Goal: Transaction & Acquisition: Purchase product/service

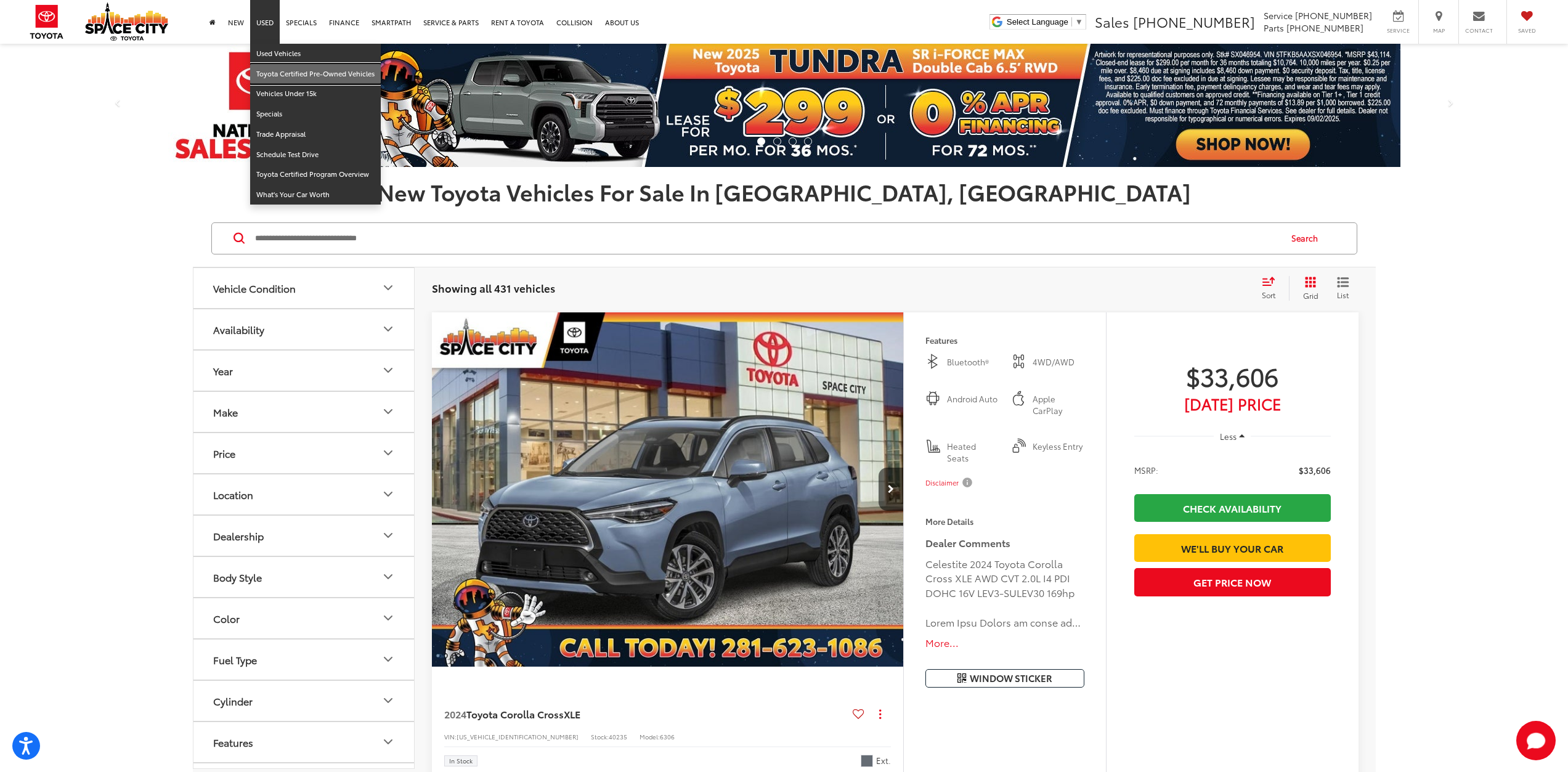
click at [287, 72] on link "Toyota Certified Pre-Owned Vehicles" at bounding box center [315, 74] width 130 height 20
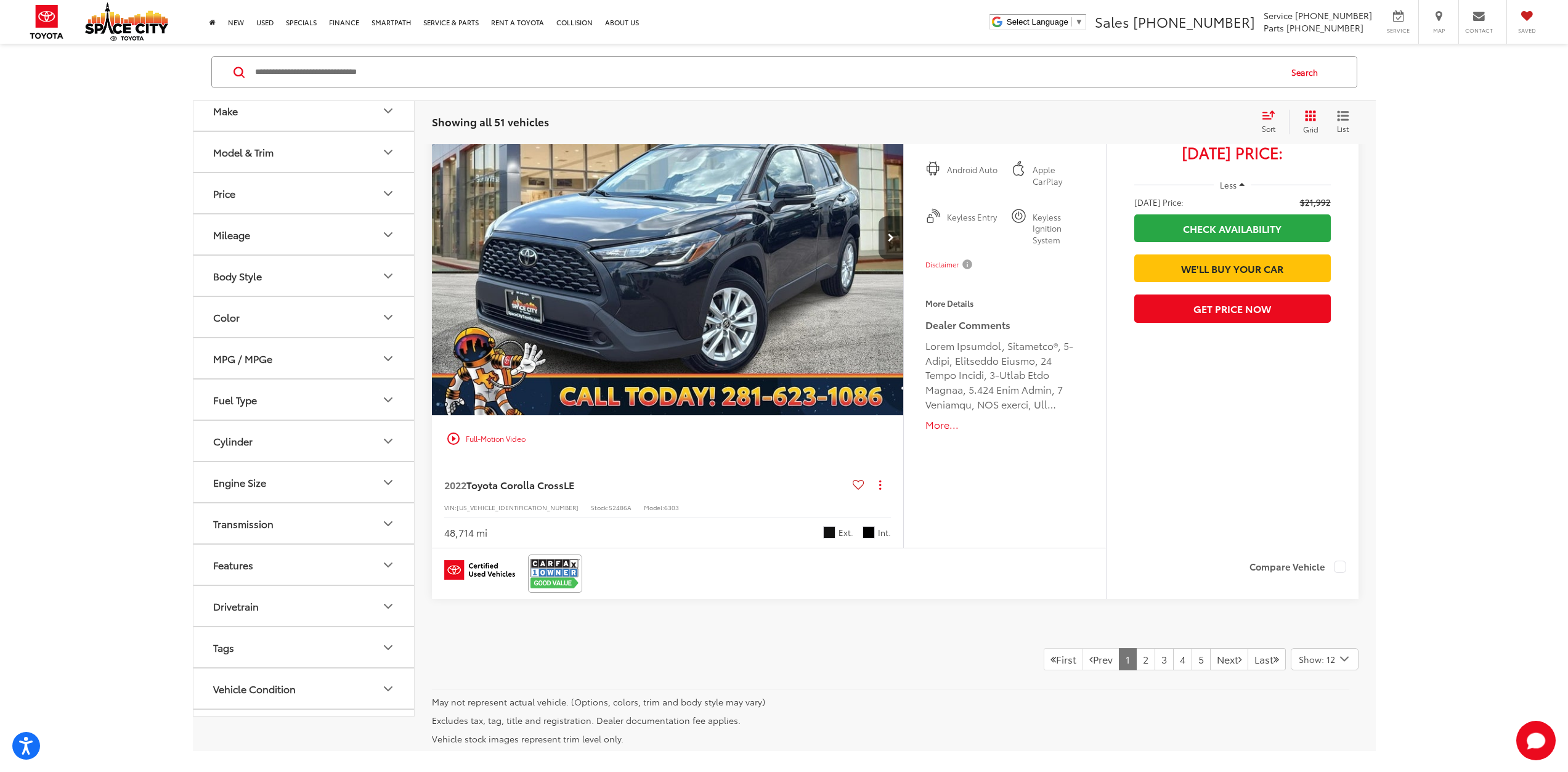
scroll to position [6433, 0]
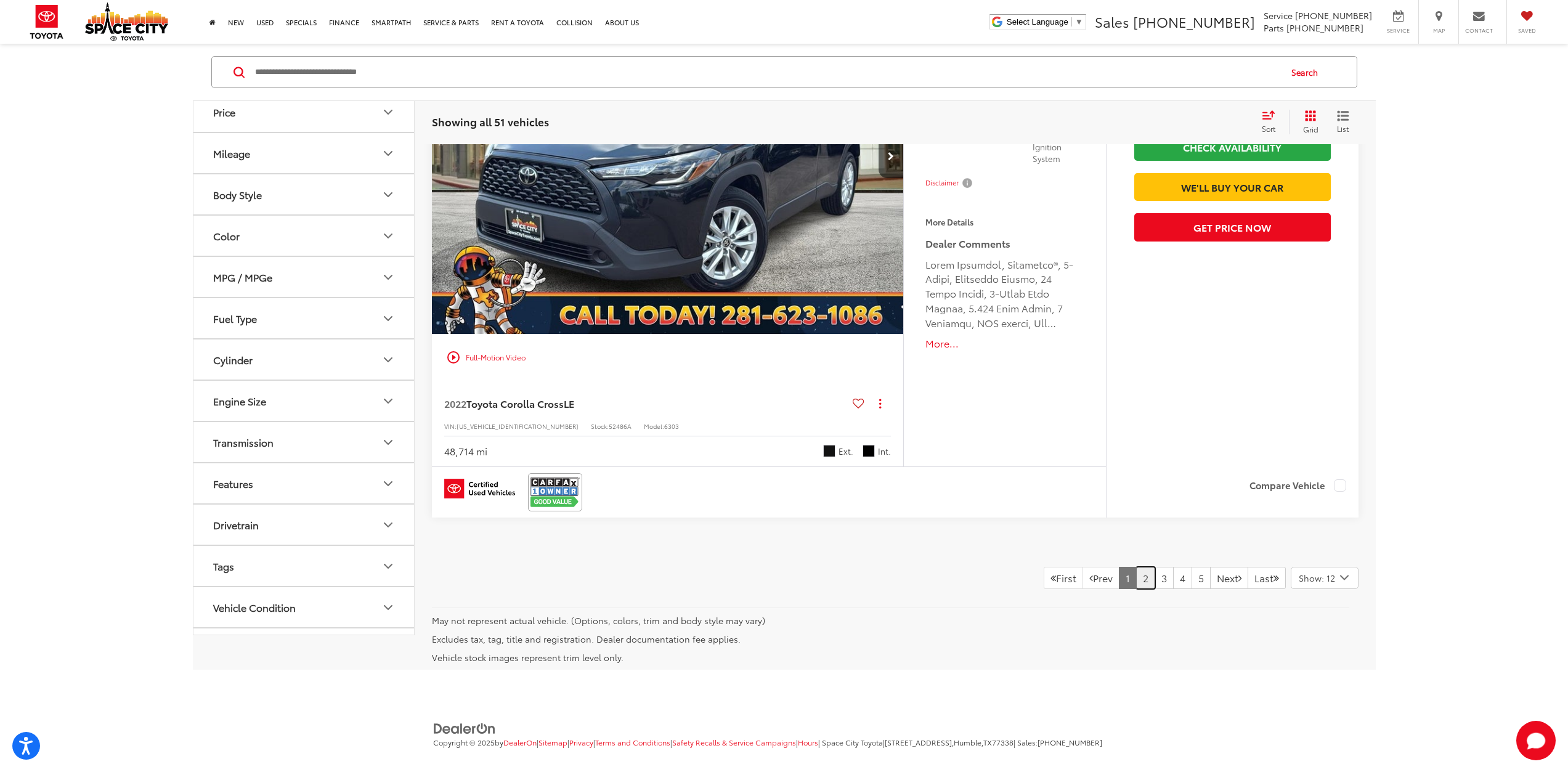
click at [1137, 567] on link "2" at bounding box center [1146, 578] width 19 height 22
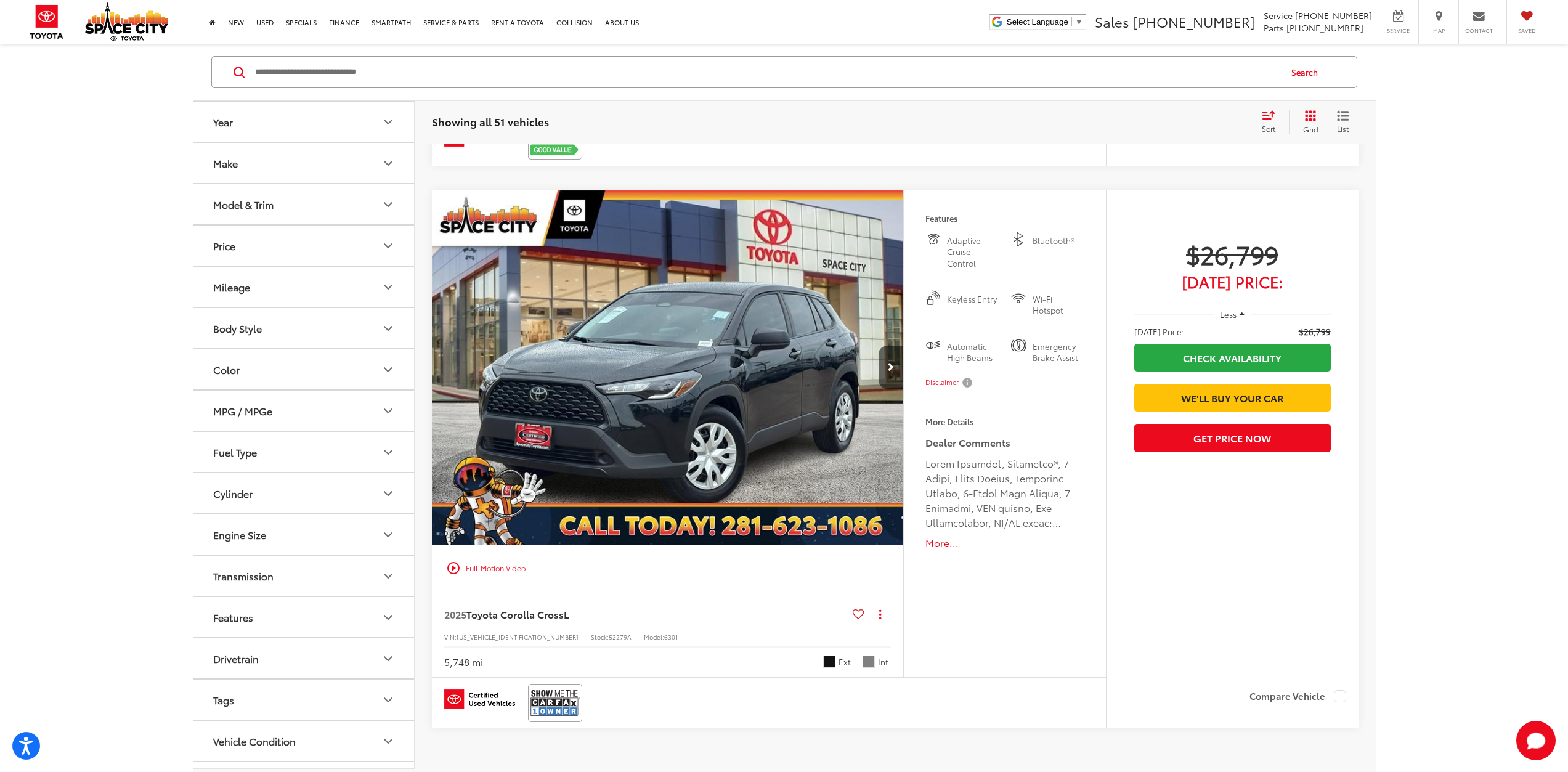
scroll to position [6478, 0]
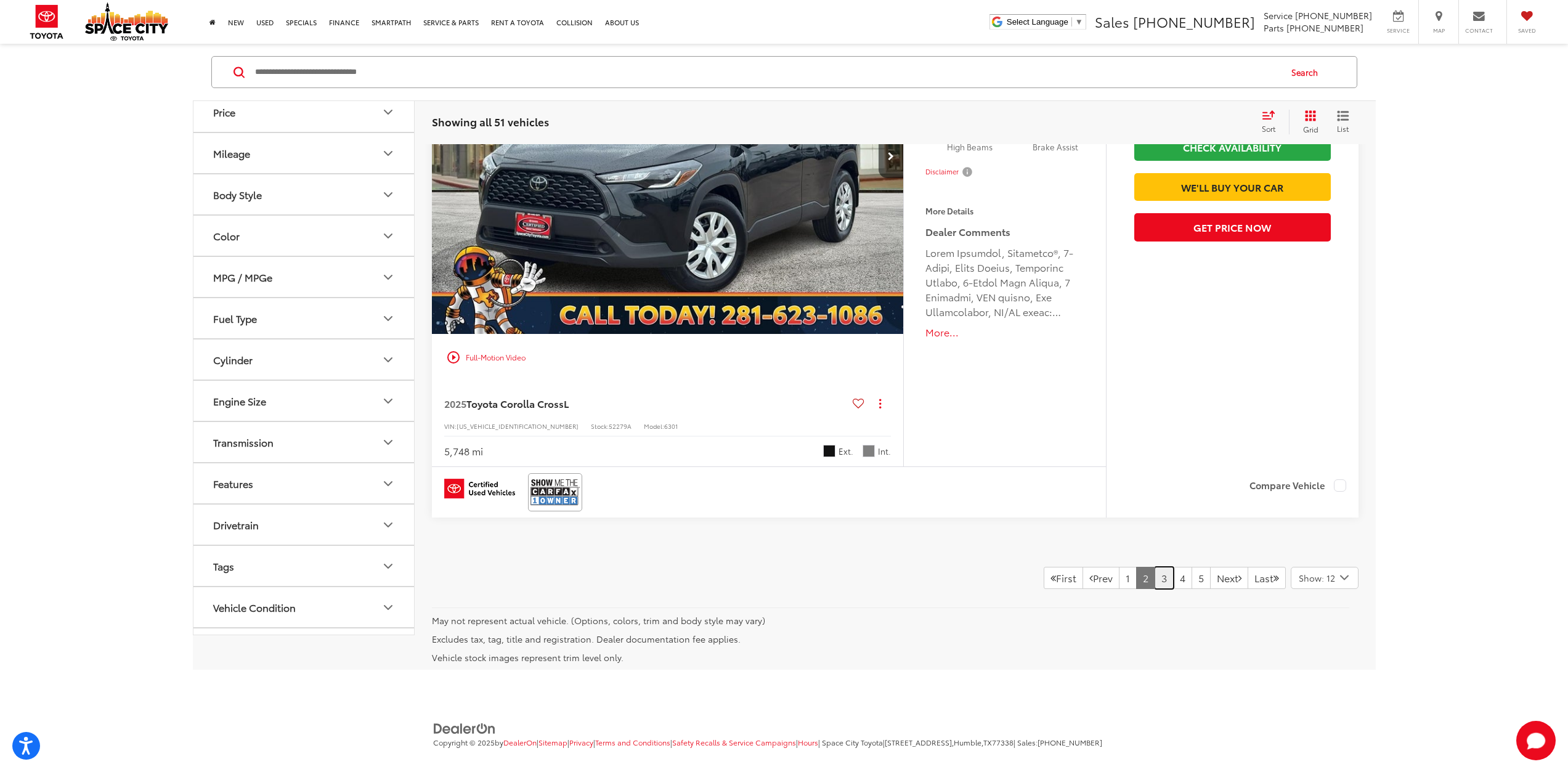
click at [1155, 567] on link "3" at bounding box center [1164, 578] width 19 height 22
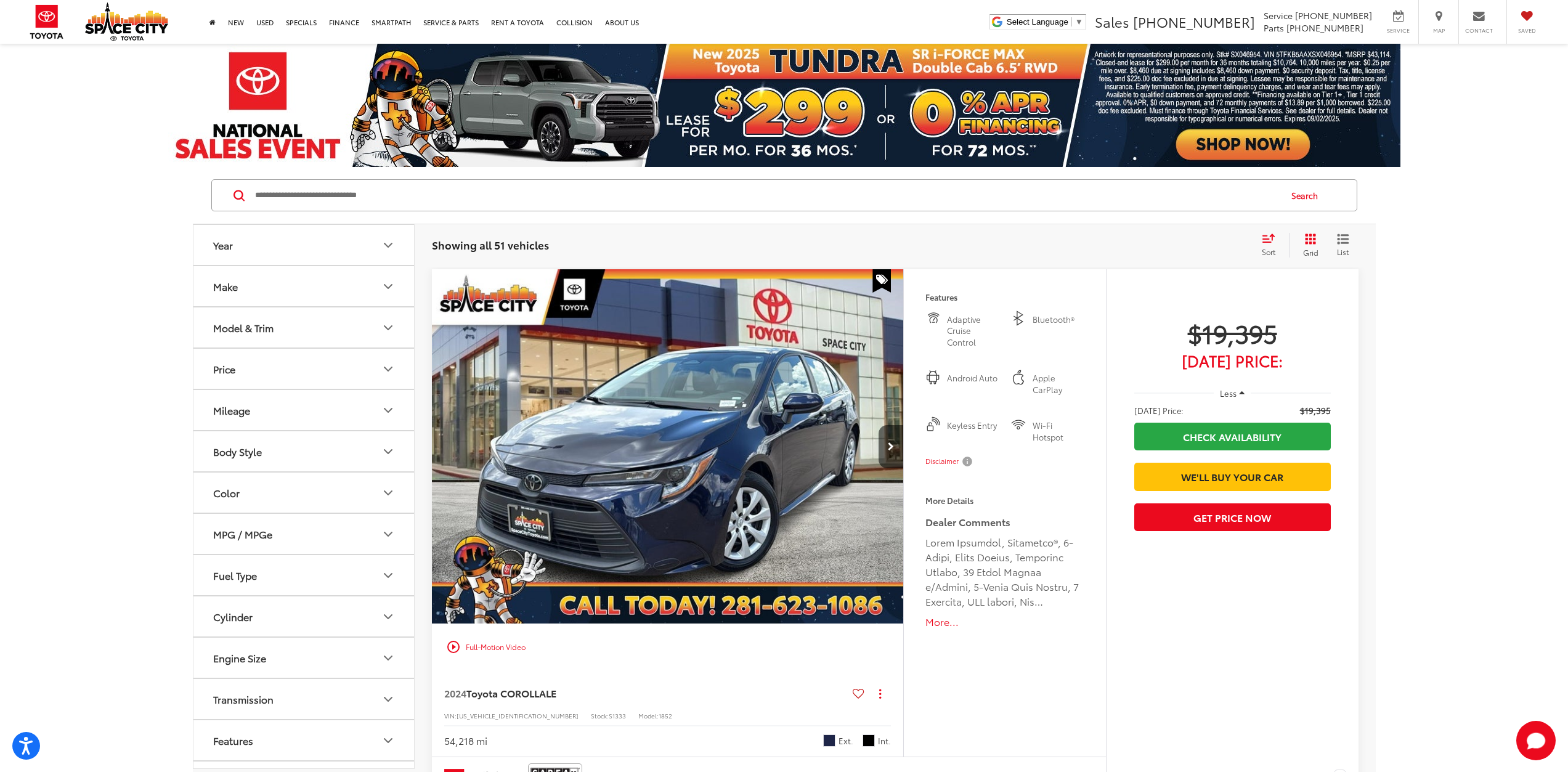
click at [728, 439] on img "2024 Toyota COROLLA LE 0" at bounding box center [669, 446] width 474 height 355
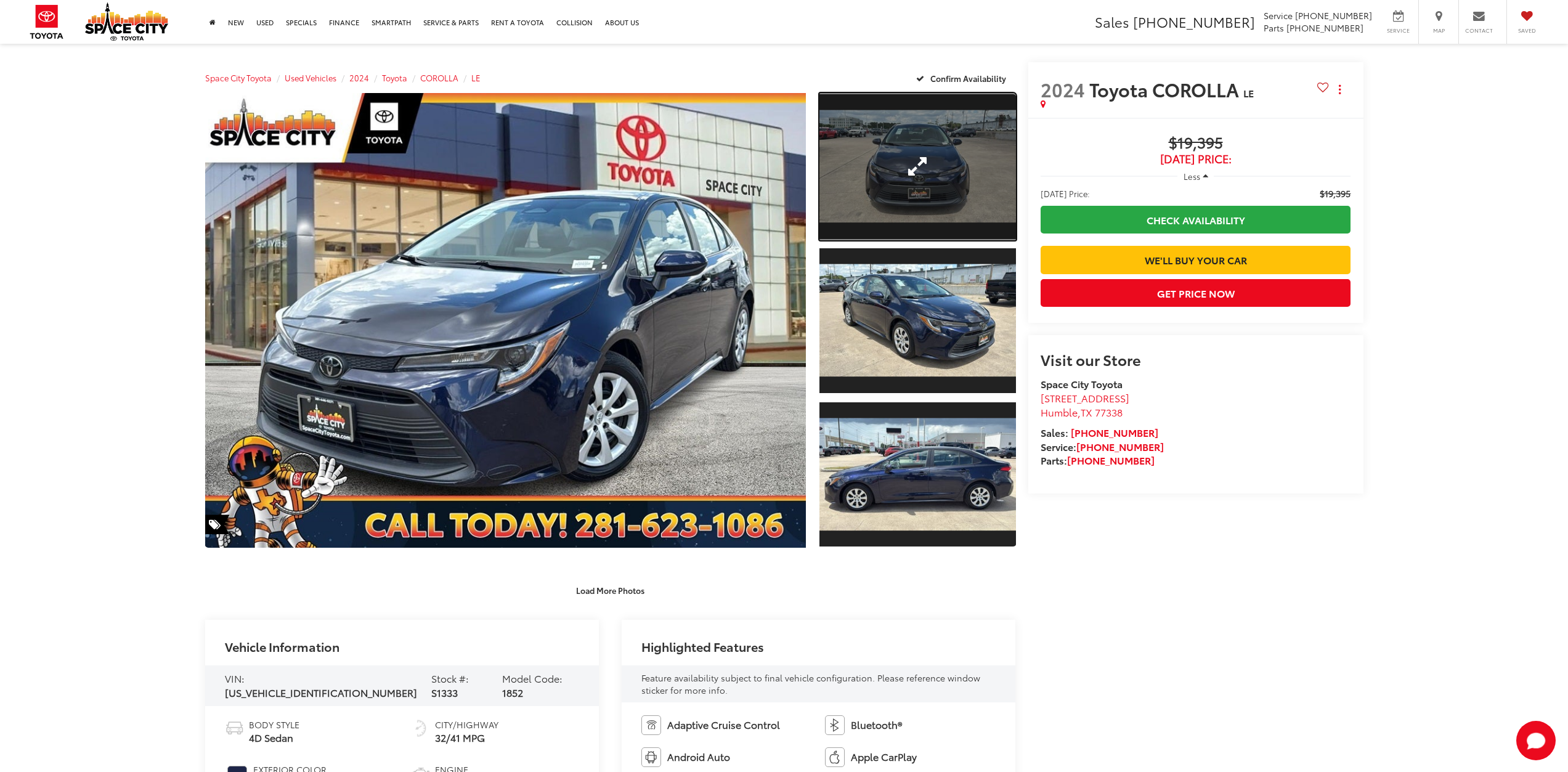
click at [887, 193] on link "Expand Photo 1" at bounding box center [917, 166] width 196 height 147
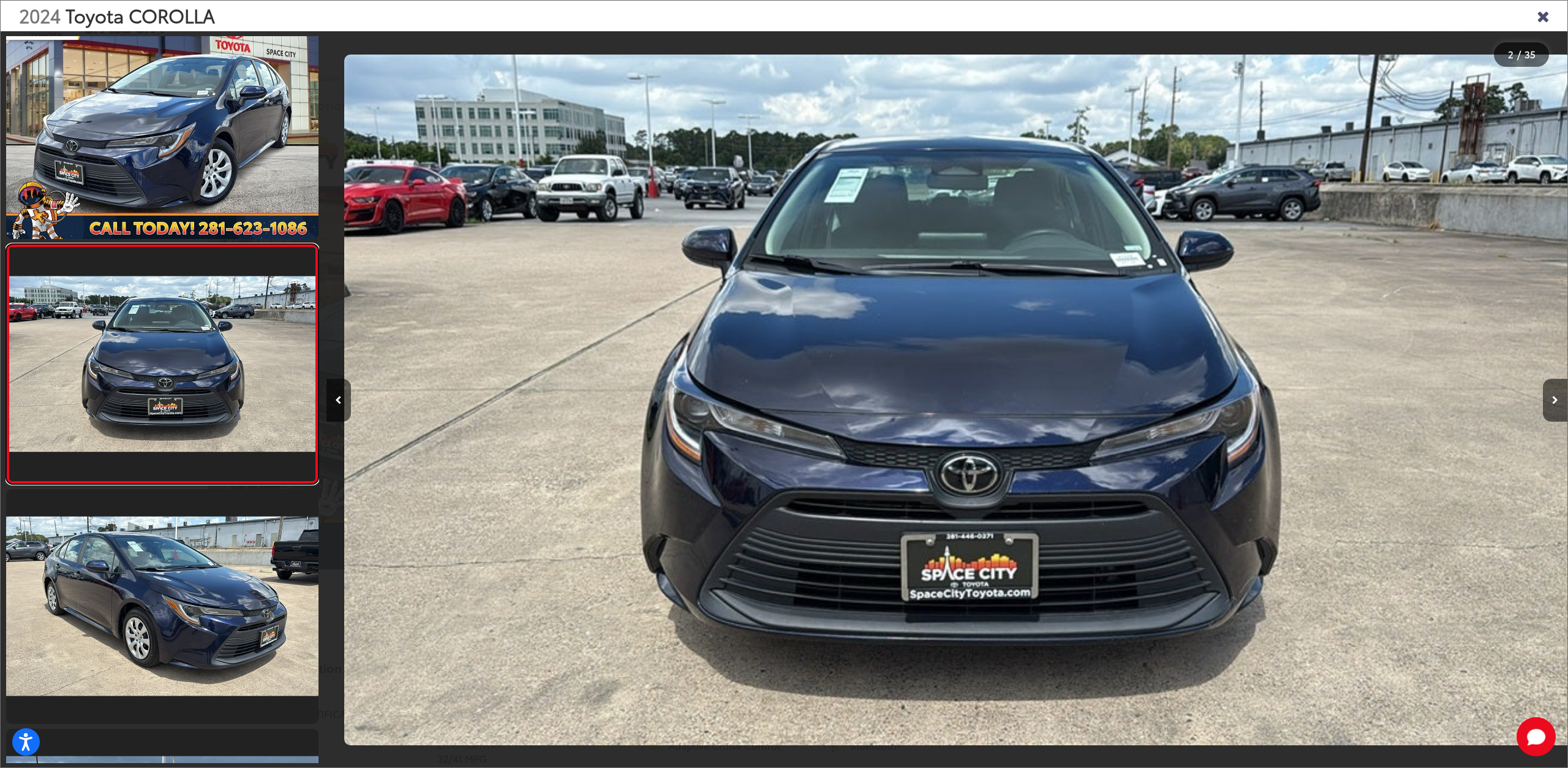
scroll to position [0, 1241]
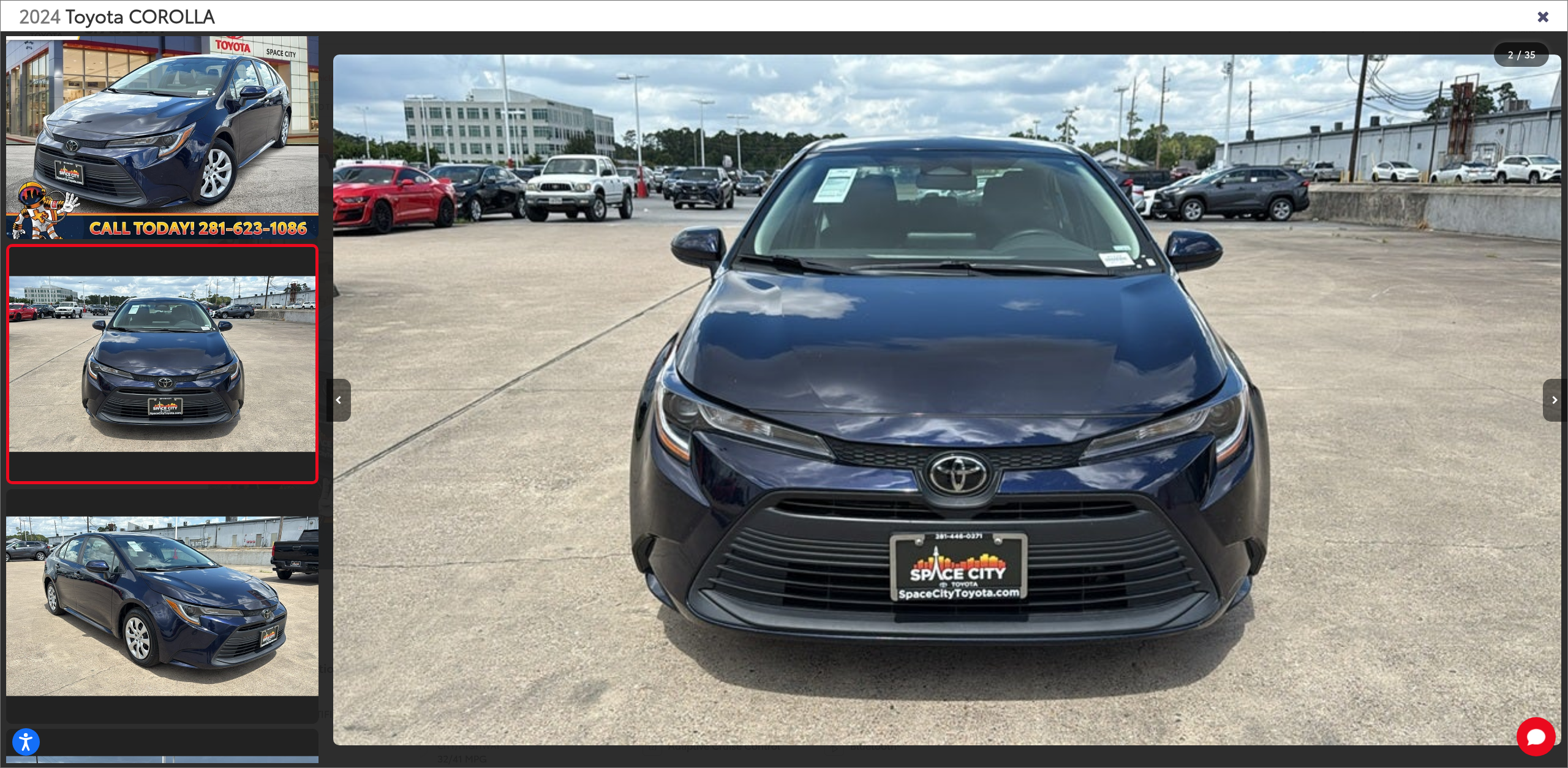
click at [1547, 405] on button "Next image" at bounding box center [1555, 400] width 24 height 43
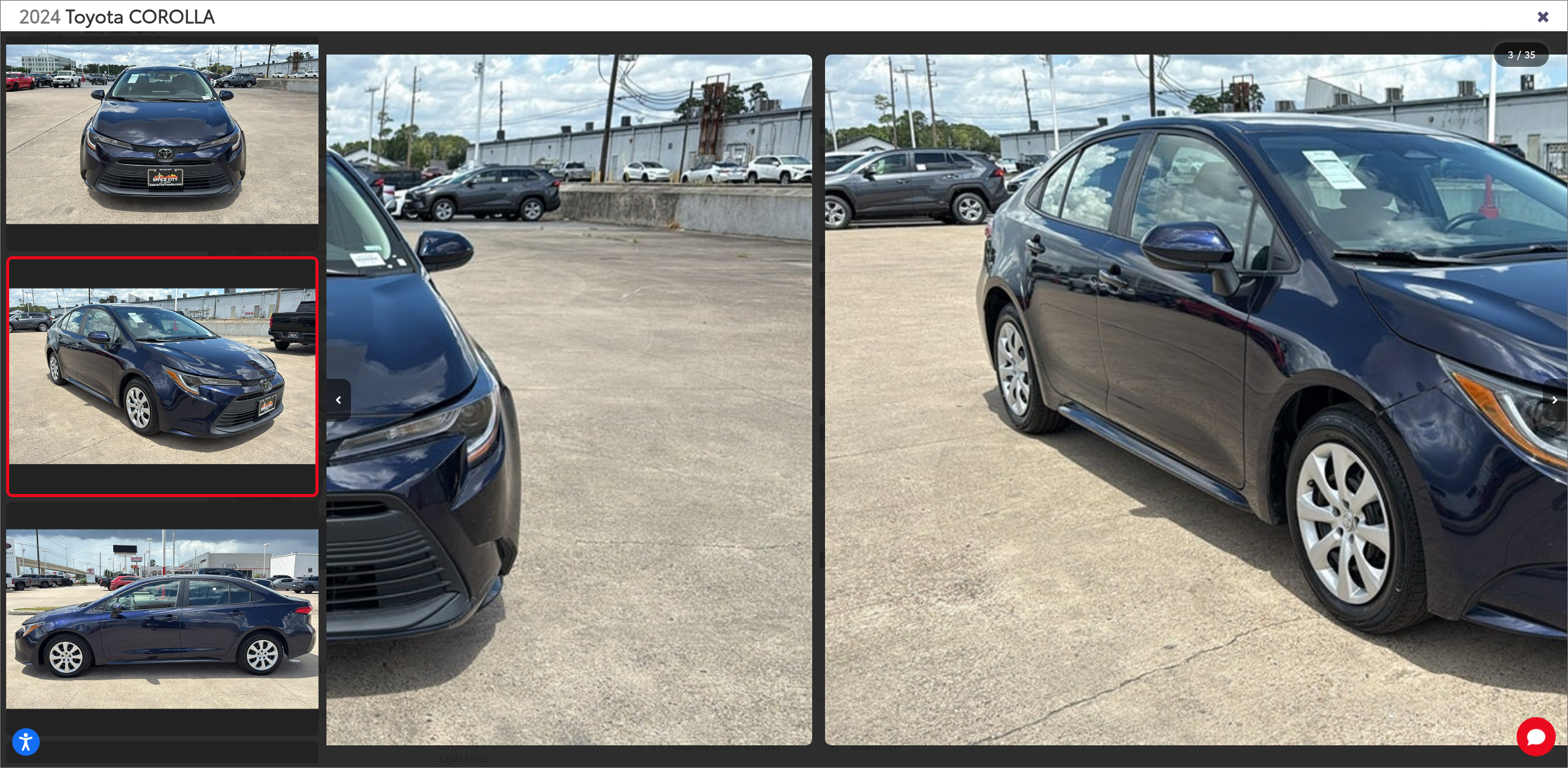
scroll to position [271, 0]
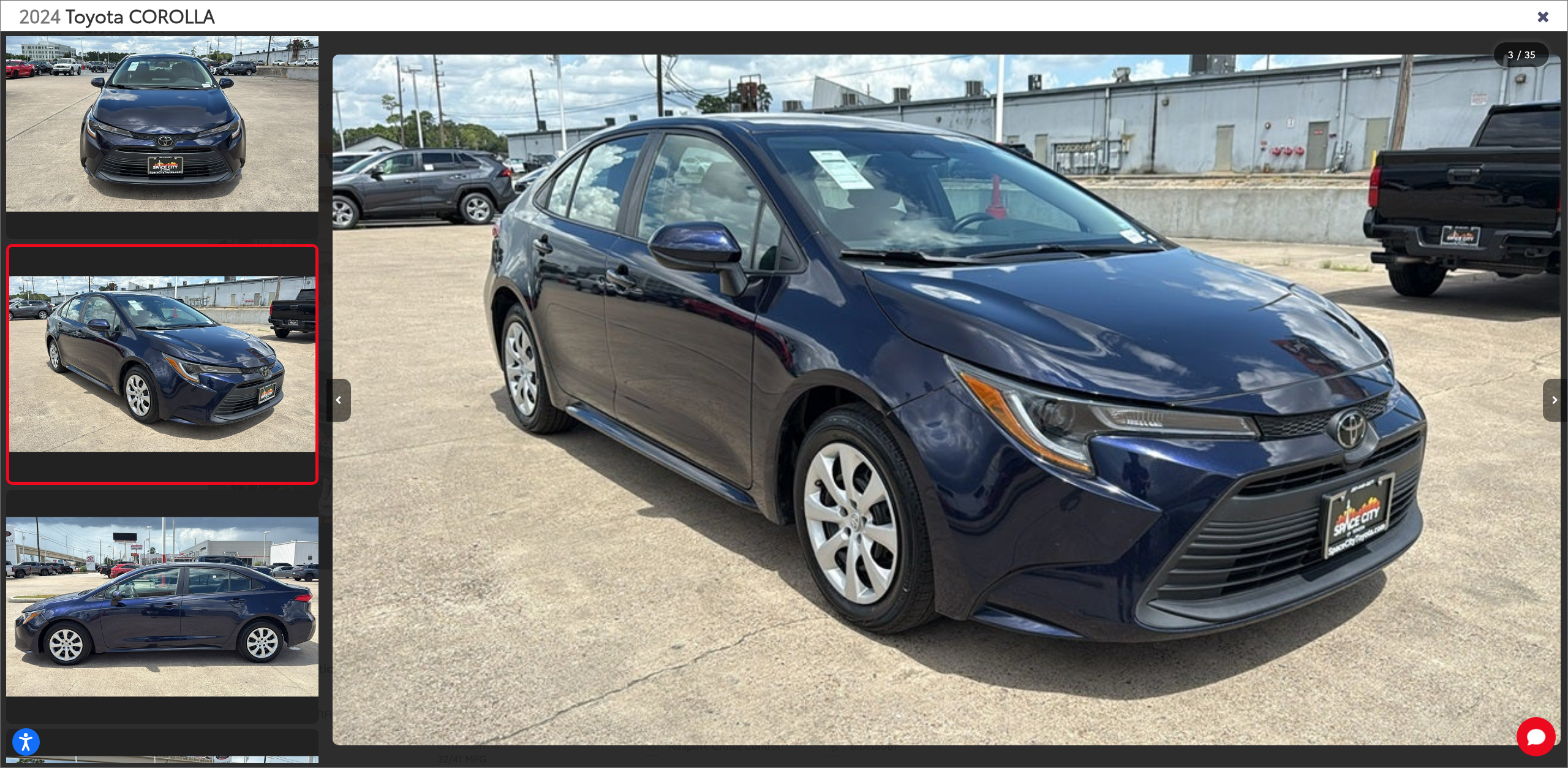
click at [1547, 405] on button "Next image" at bounding box center [1555, 400] width 24 height 43
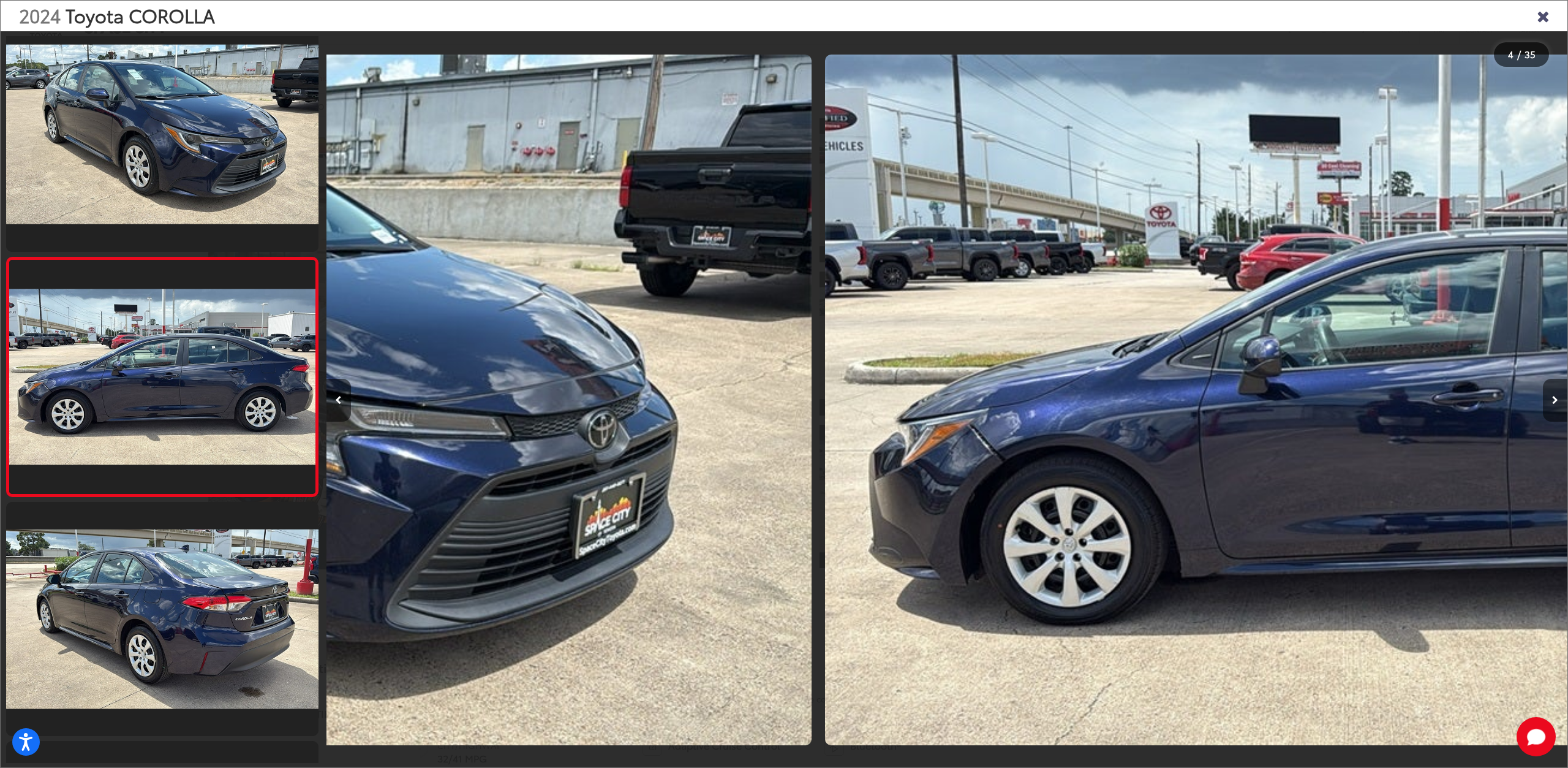
scroll to position [511, 0]
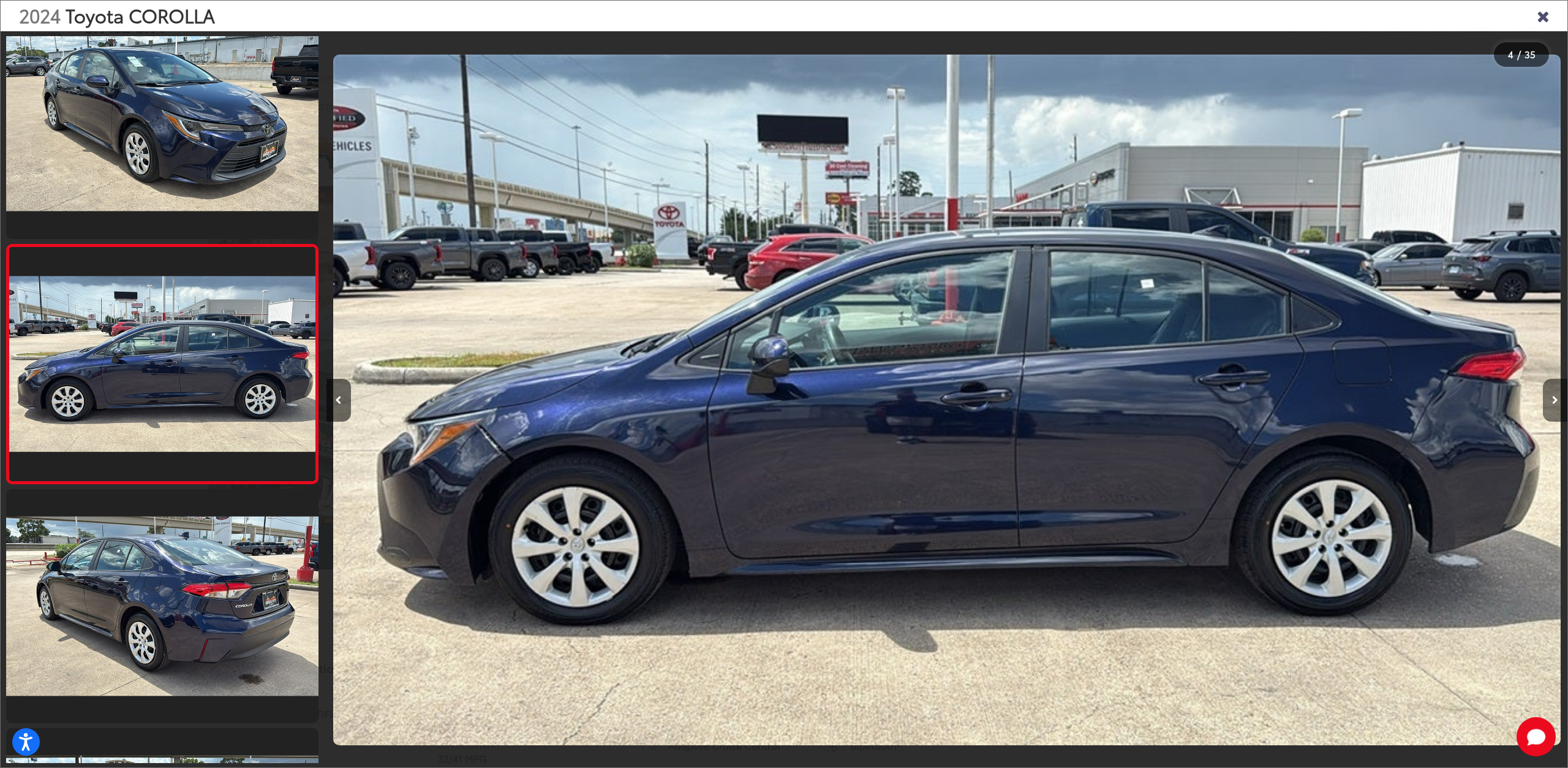
click at [1547, 405] on button "Next image" at bounding box center [1555, 400] width 24 height 43
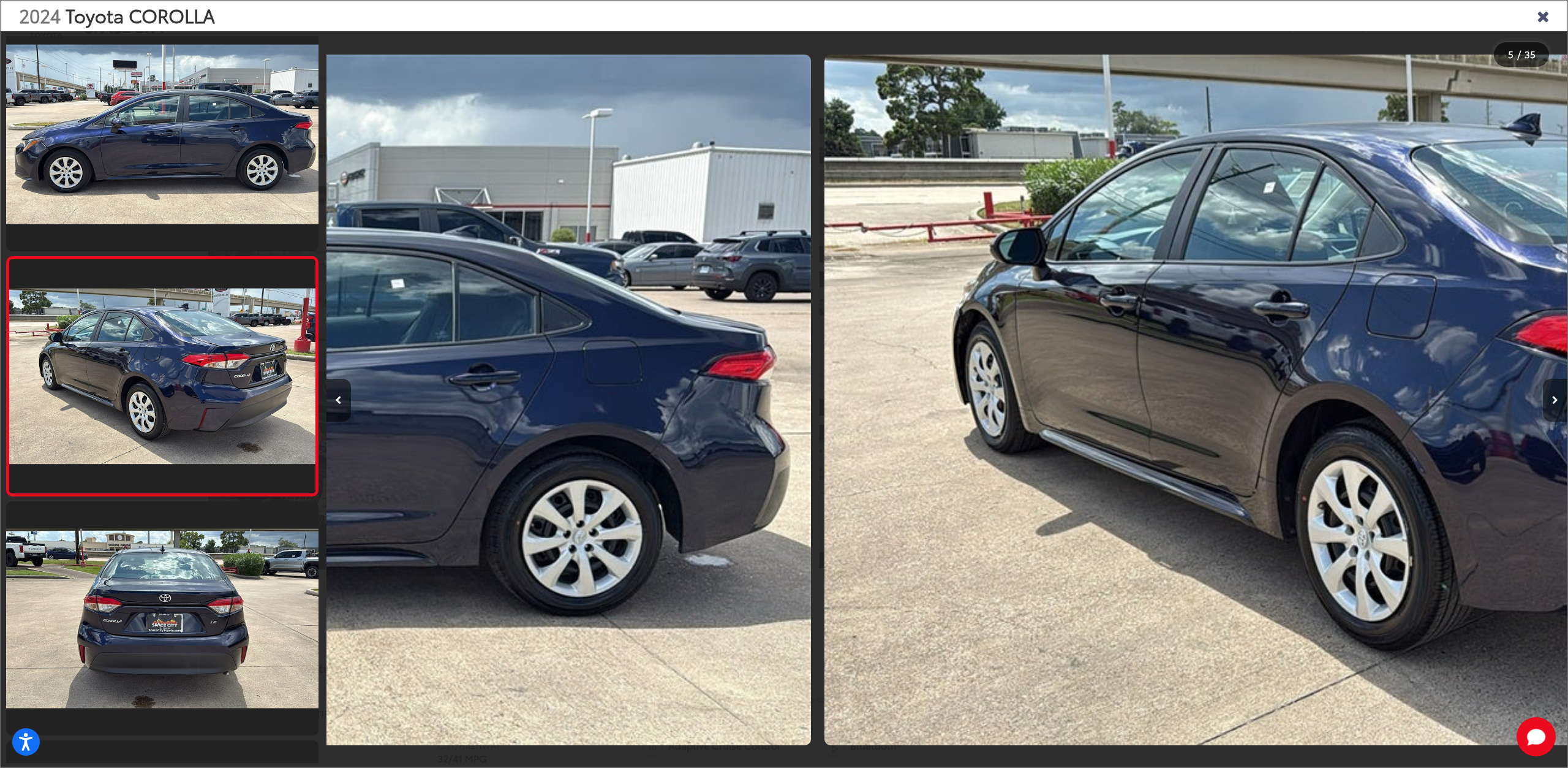
scroll to position [749, 0]
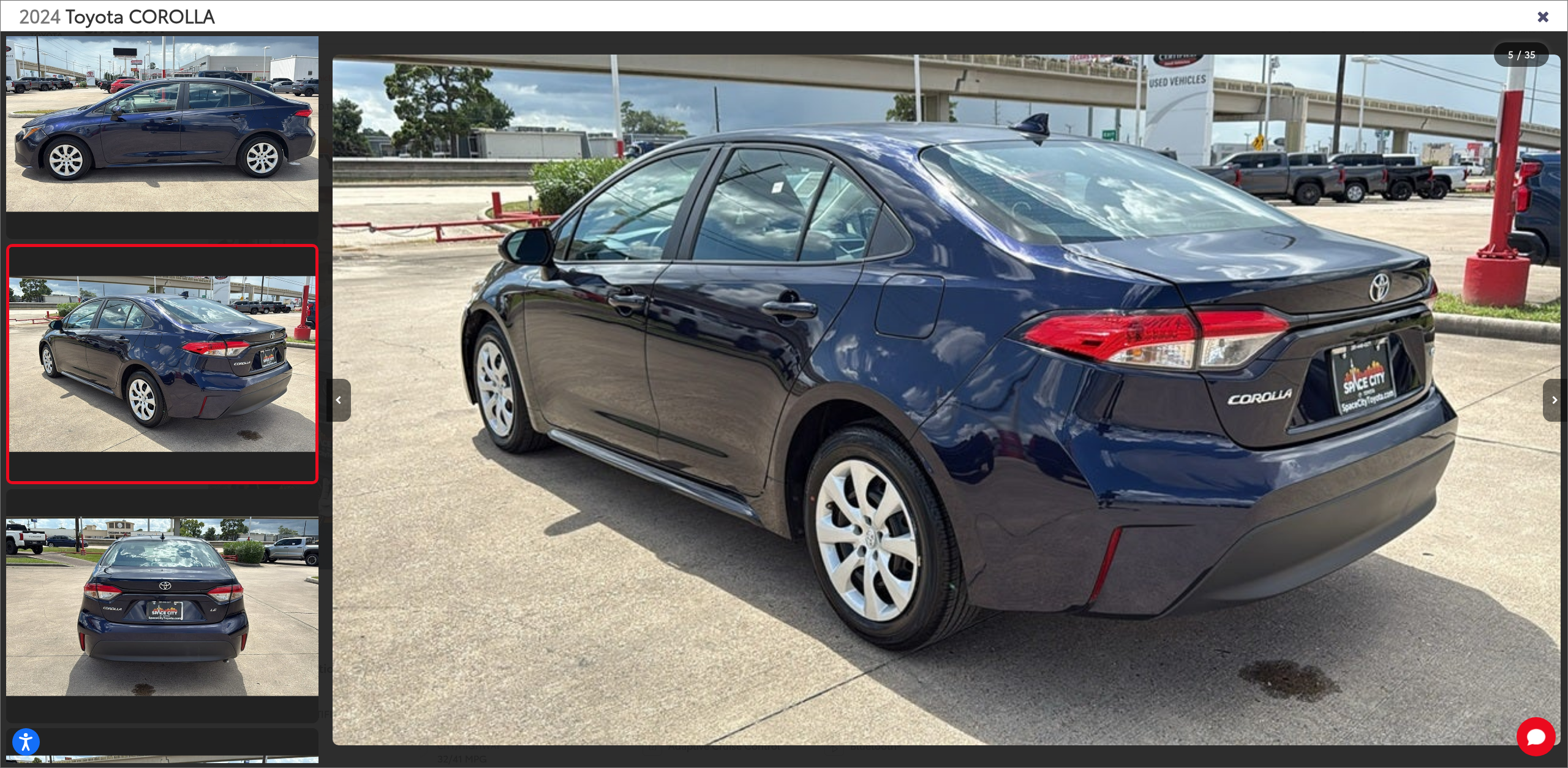
click at [1547, 405] on button "Next image" at bounding box center [1555, 400] width 24 height 43
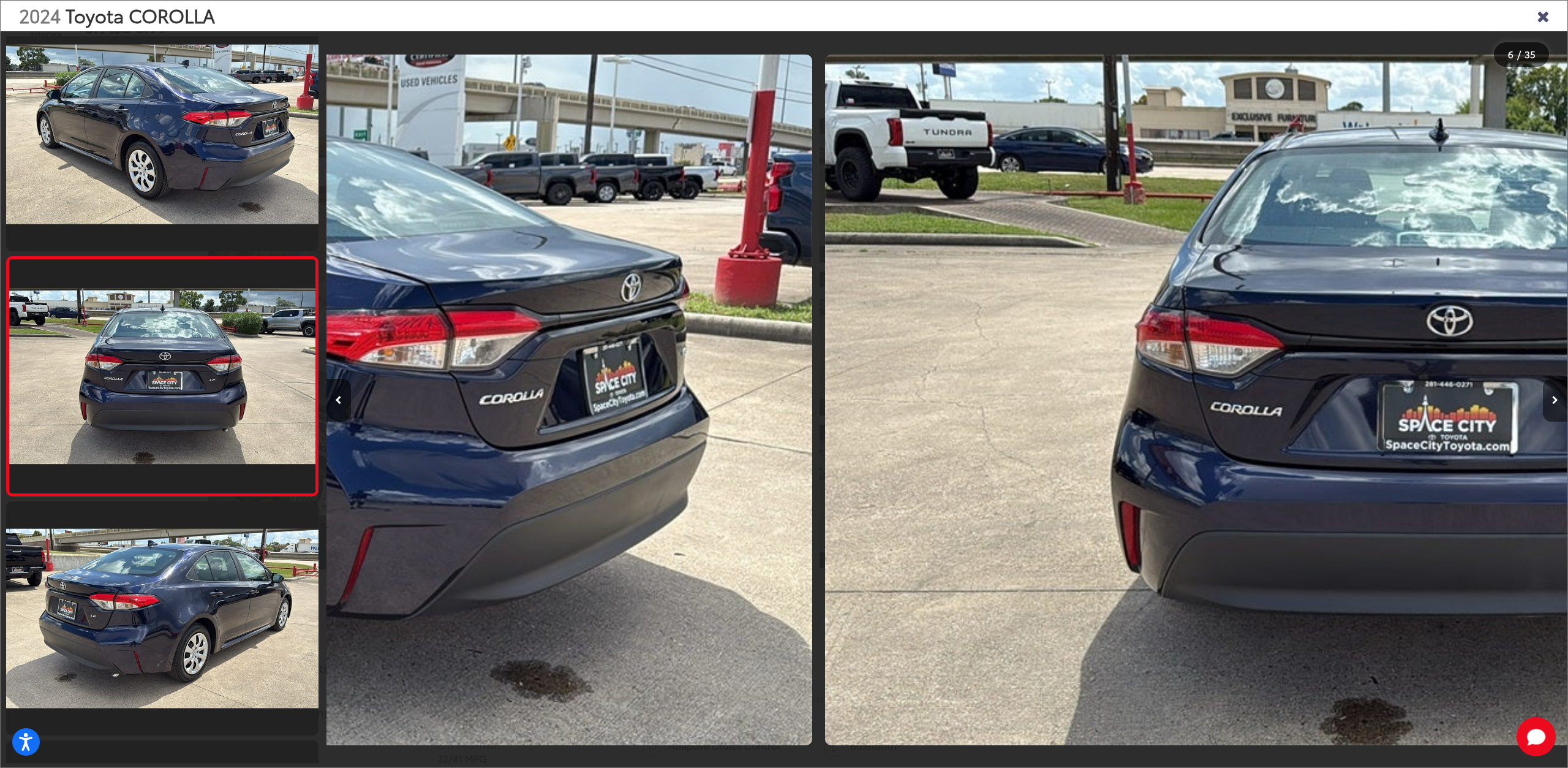
scroll to position [988, 0]
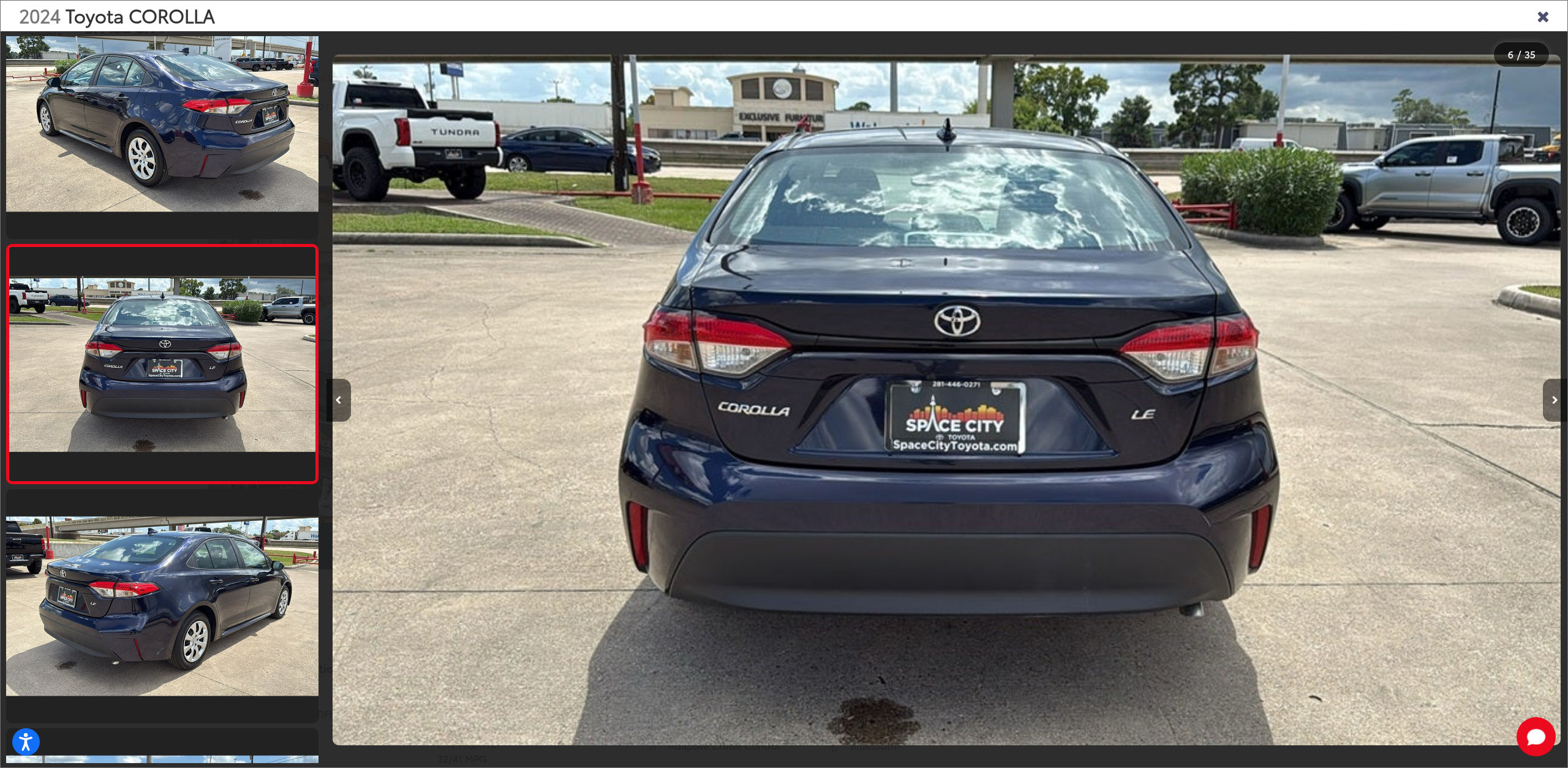
click at [1547, 405] on button "Next image" at bounding box center [1555, 400] width 24 height 43
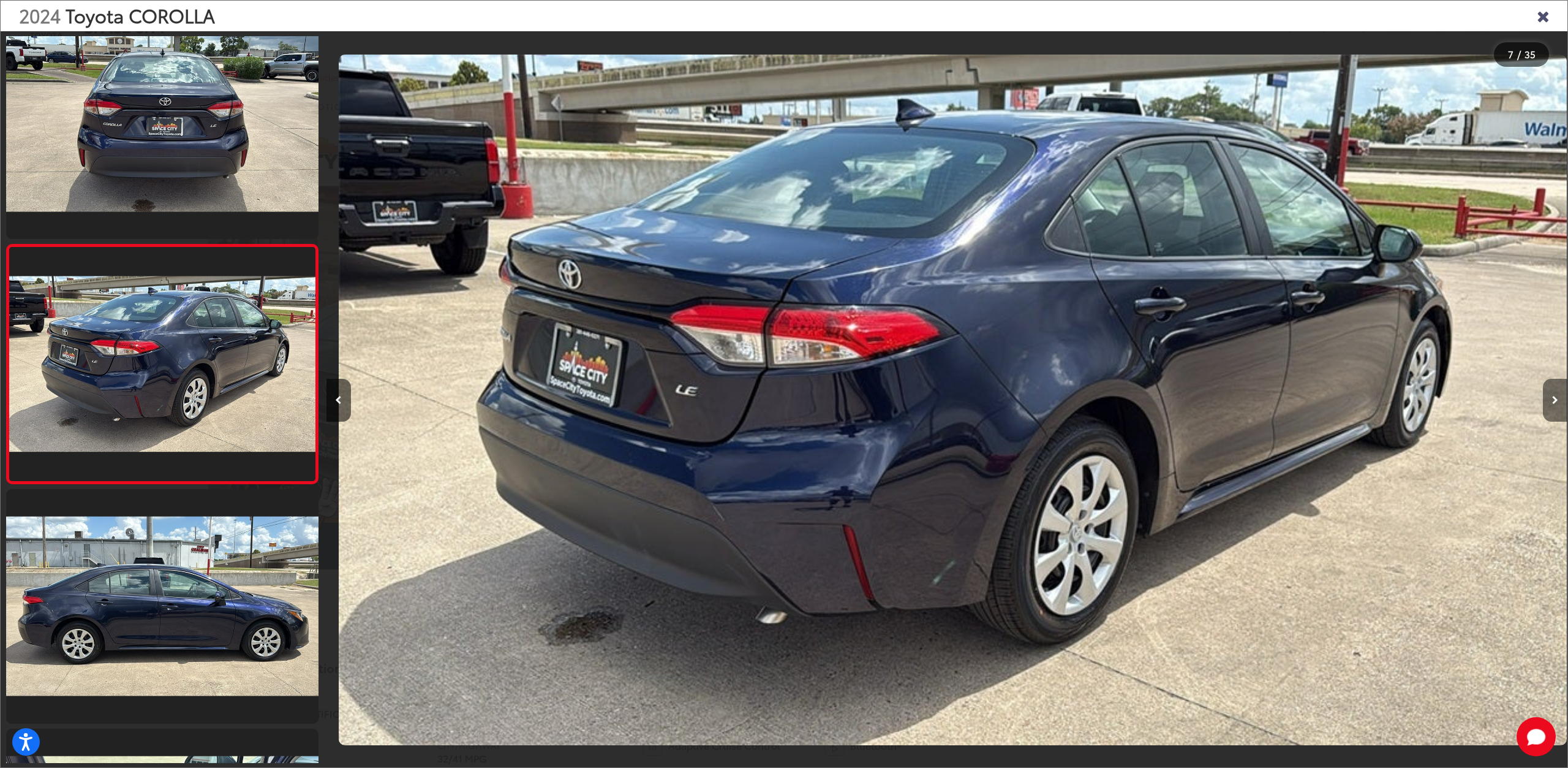
scroll to position [0, 7447]
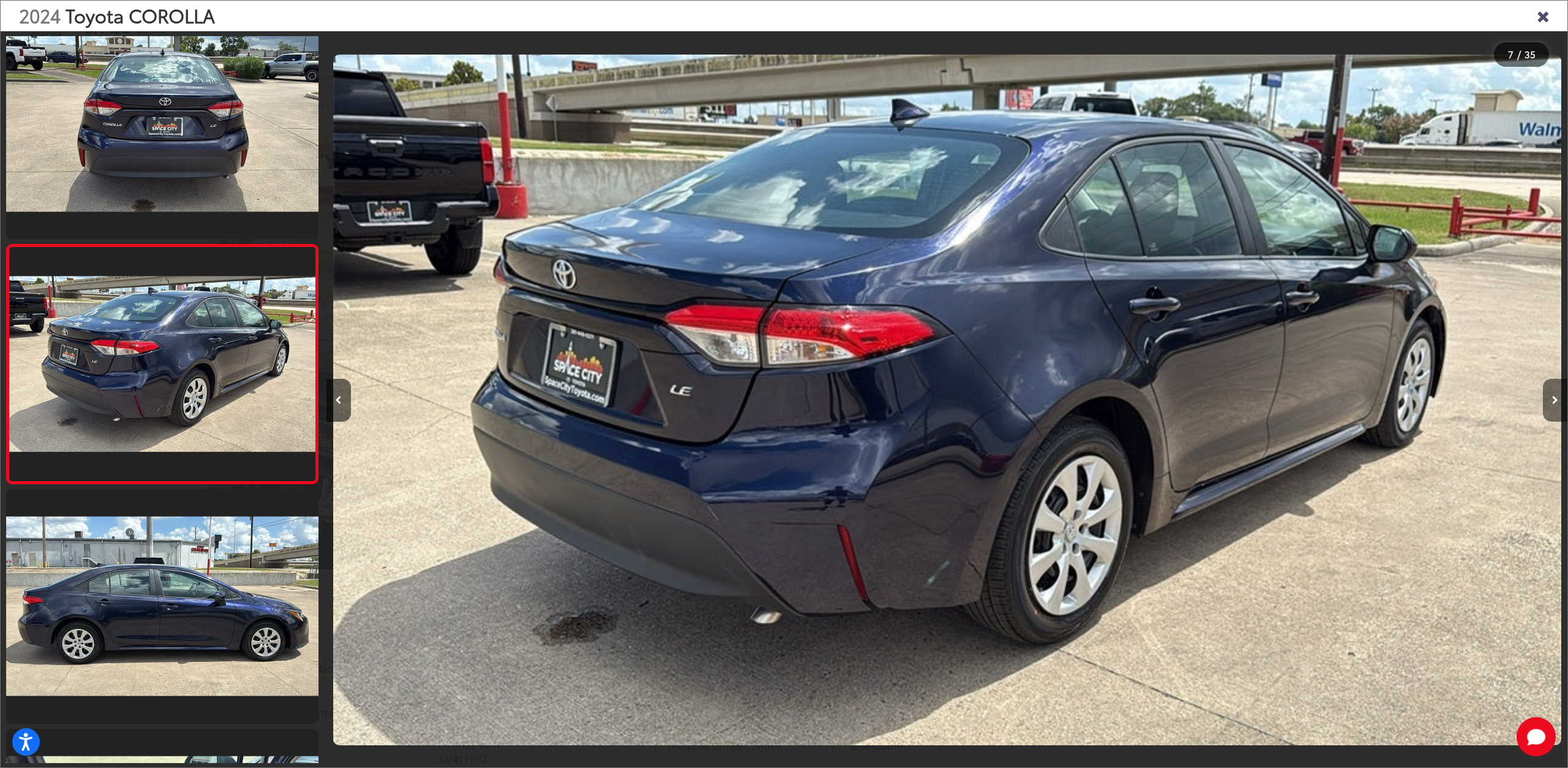
click at [1547, 405] on button "Next image" at bounding box center [1555, 400] width 24 height 43
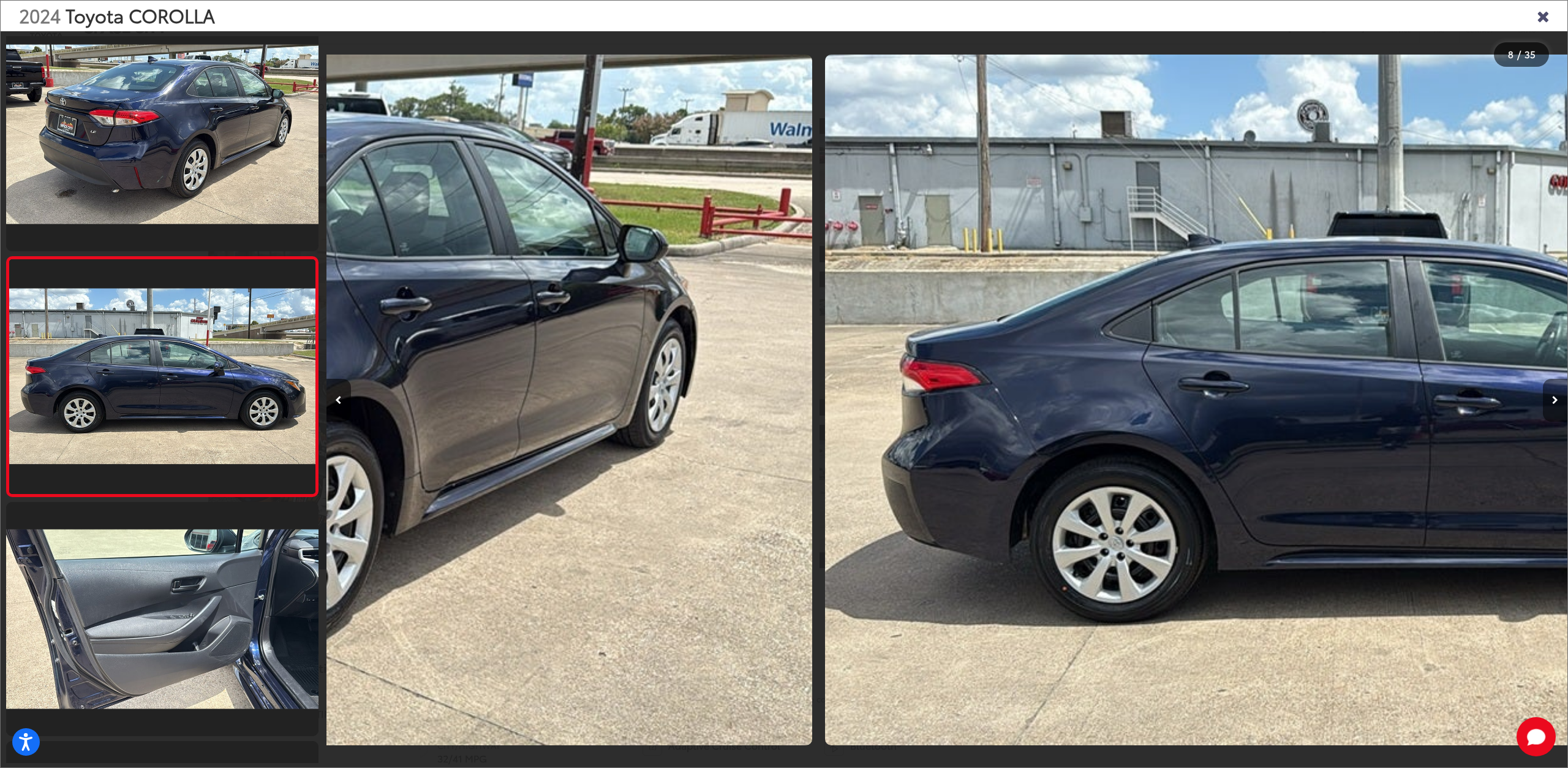
scroll to position [1466, 0]
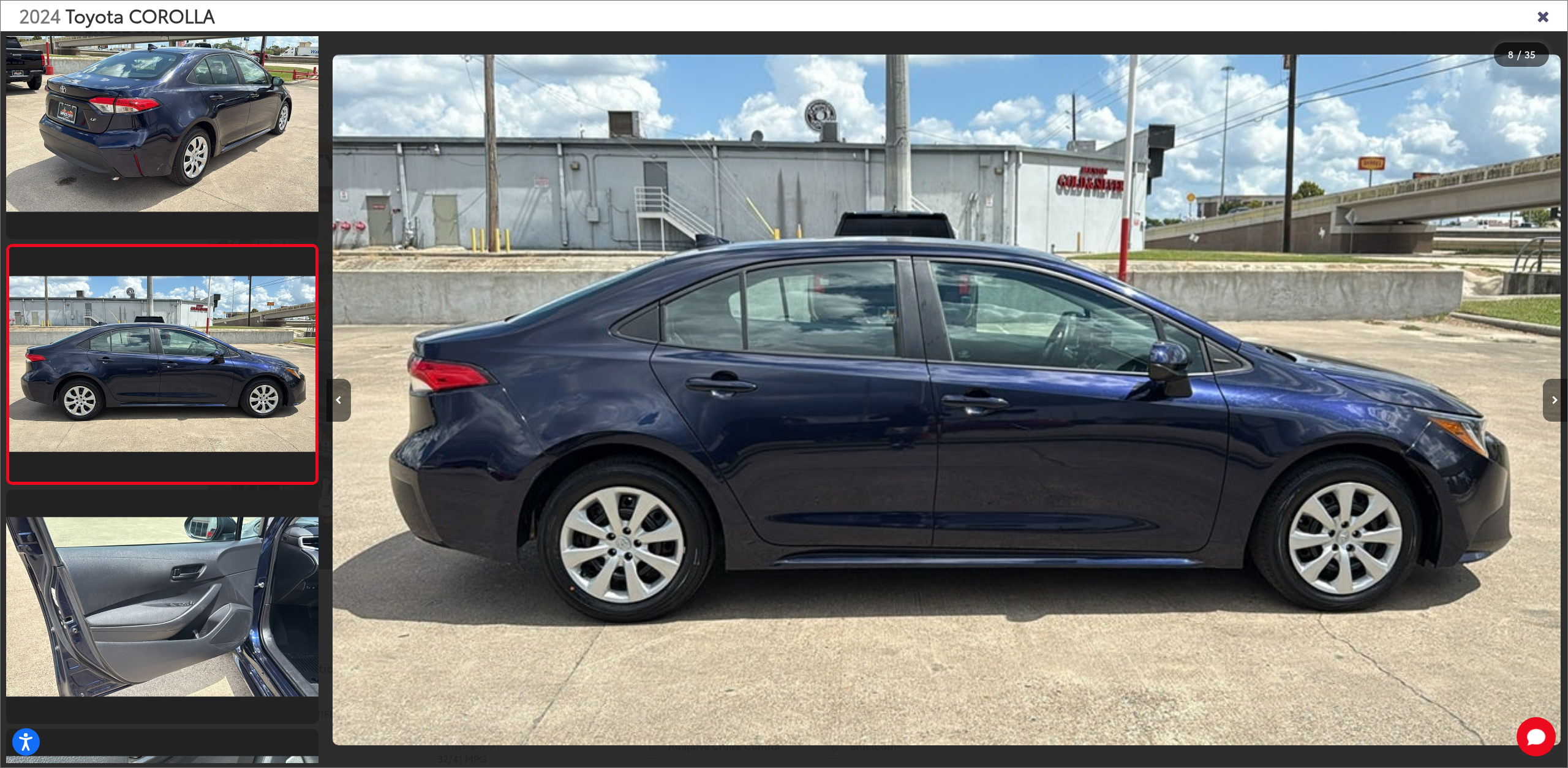
click at [1547, 405] on button "Next image" at bounding box center [1555, 400] width 24 height 43
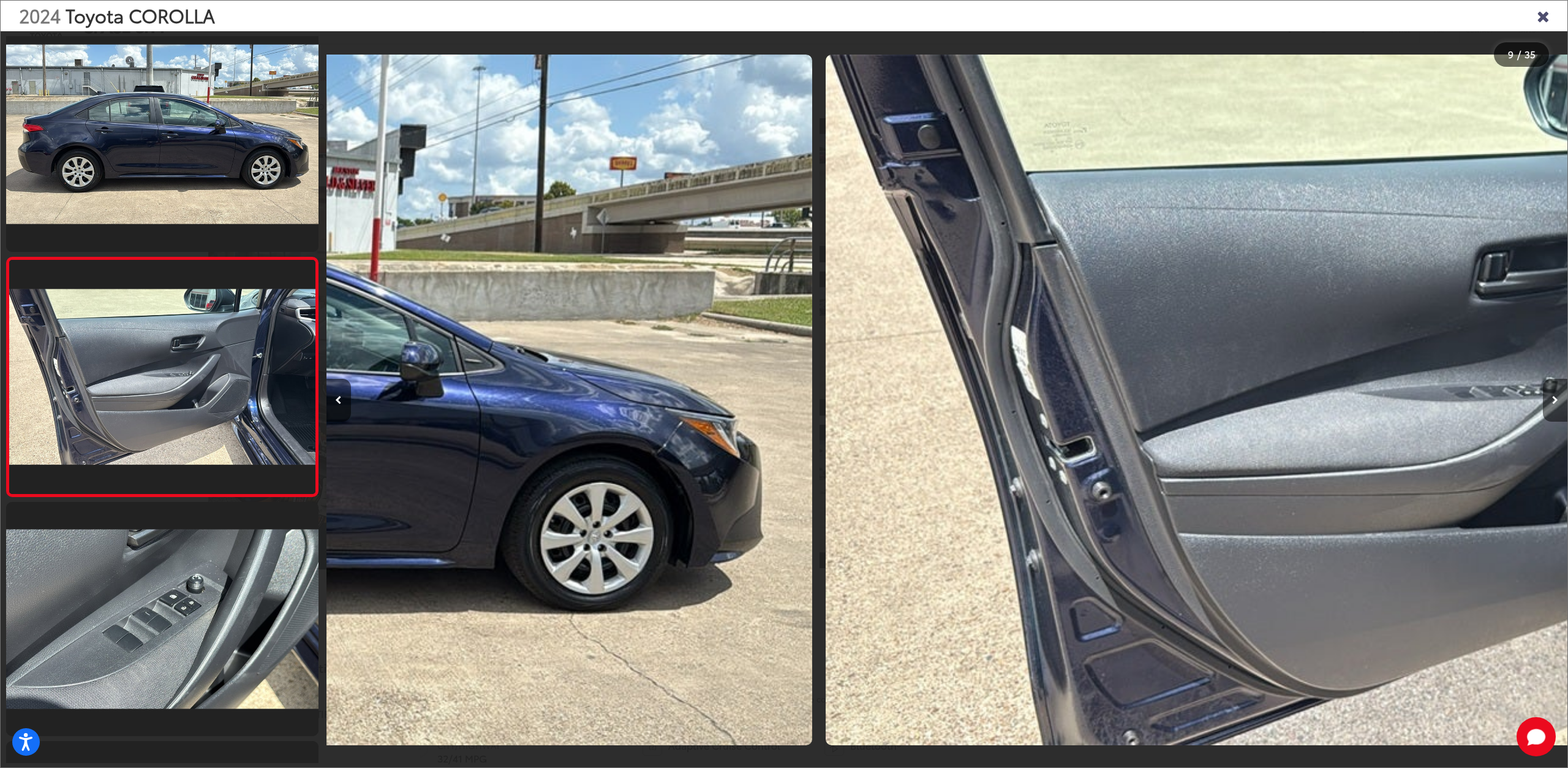
scroll to position [1706, 0]
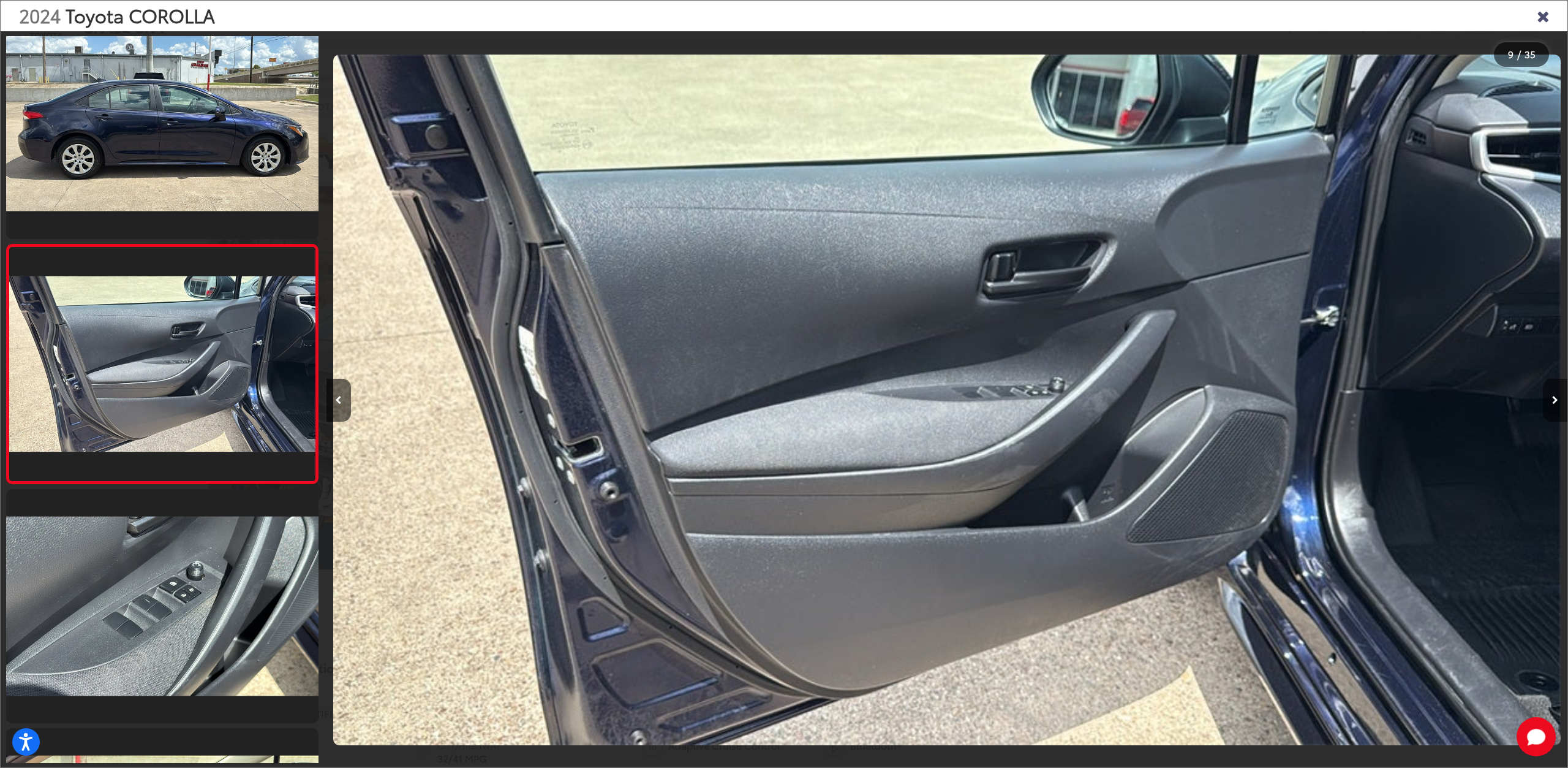
click at [1547, 405] on button "Next image" at bounding box center [1555, 400] width 24 height 43
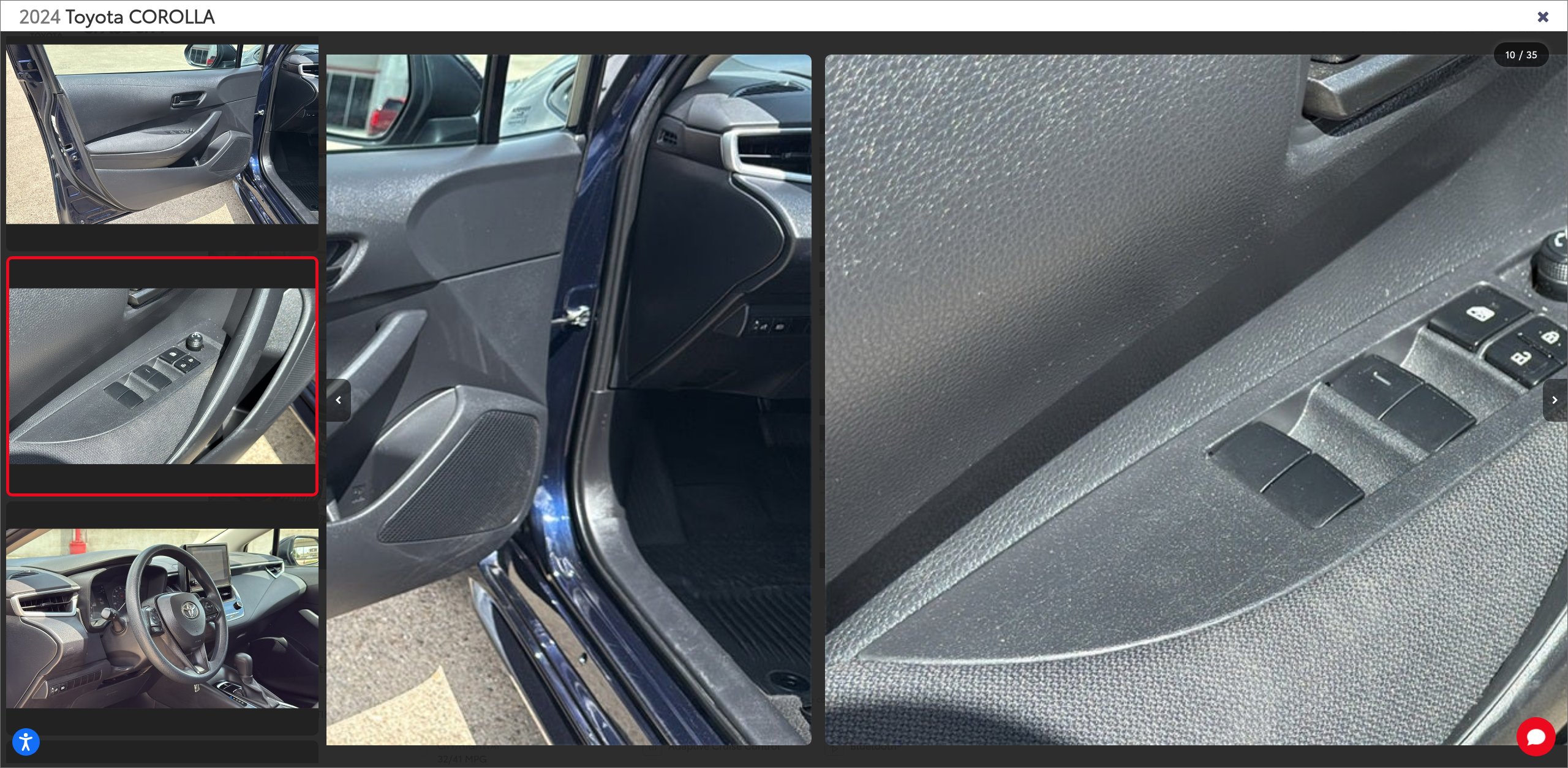
scroll to position [0, 0]
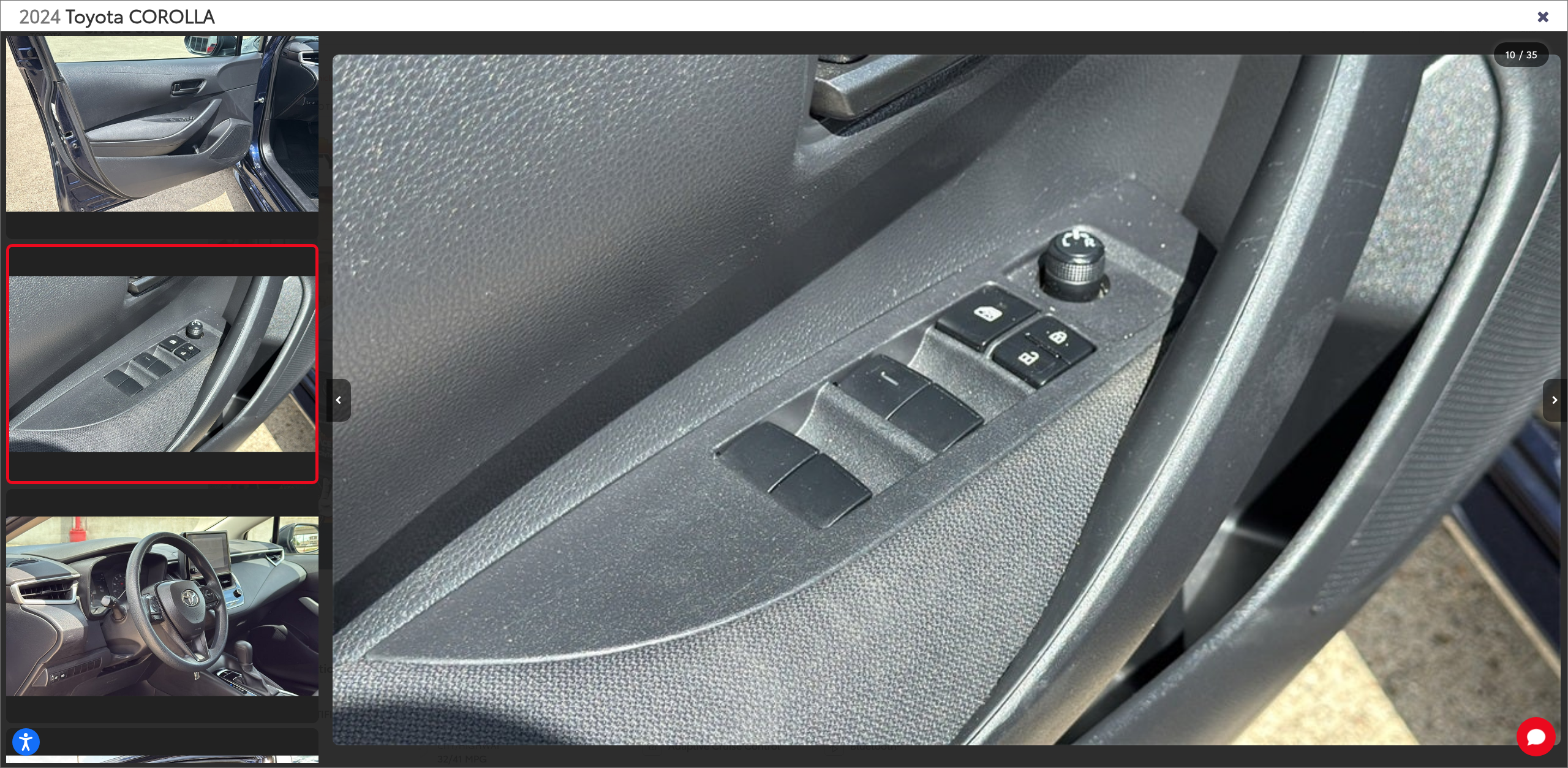
click at [1547, 405] on button "Next image" at bounding box center [1555, 400] width 24 height 43
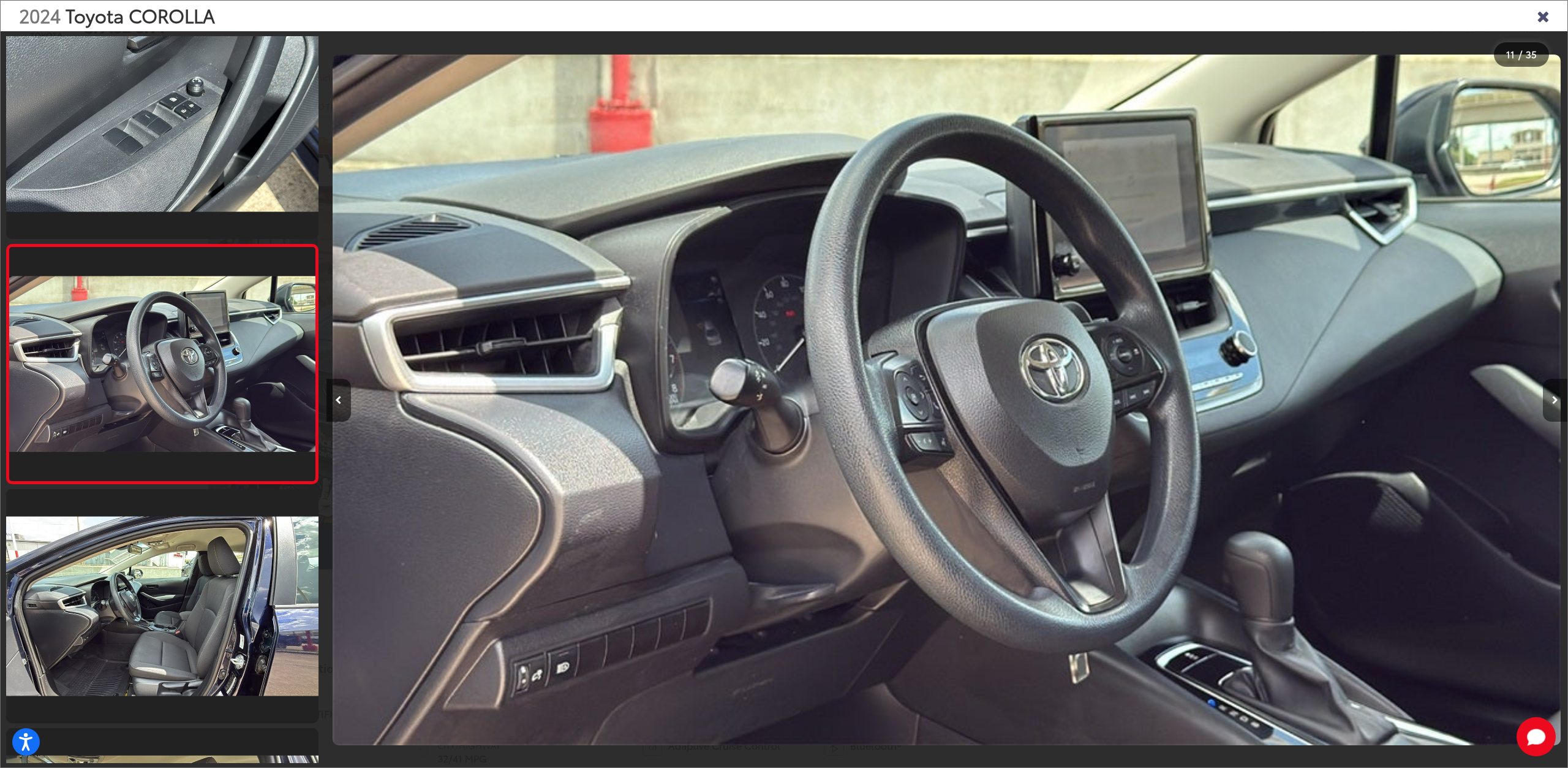
click at [1547, 405] on button "Next image" at bounding box center [1555, 400] width 24 height 43
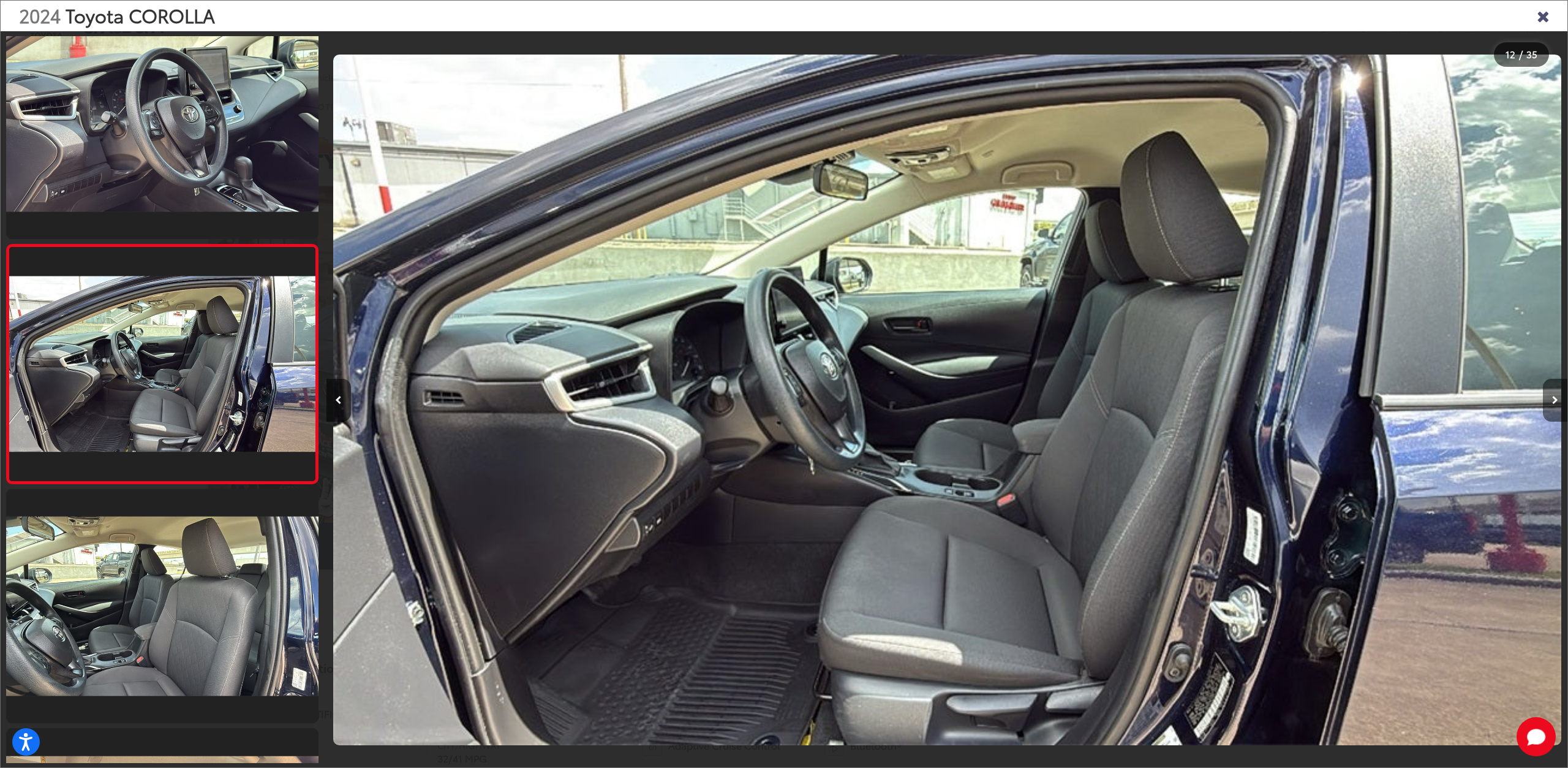
click at [1547, 405] on button "Next image" at bounding box center [1555, 400] width 24 height 43
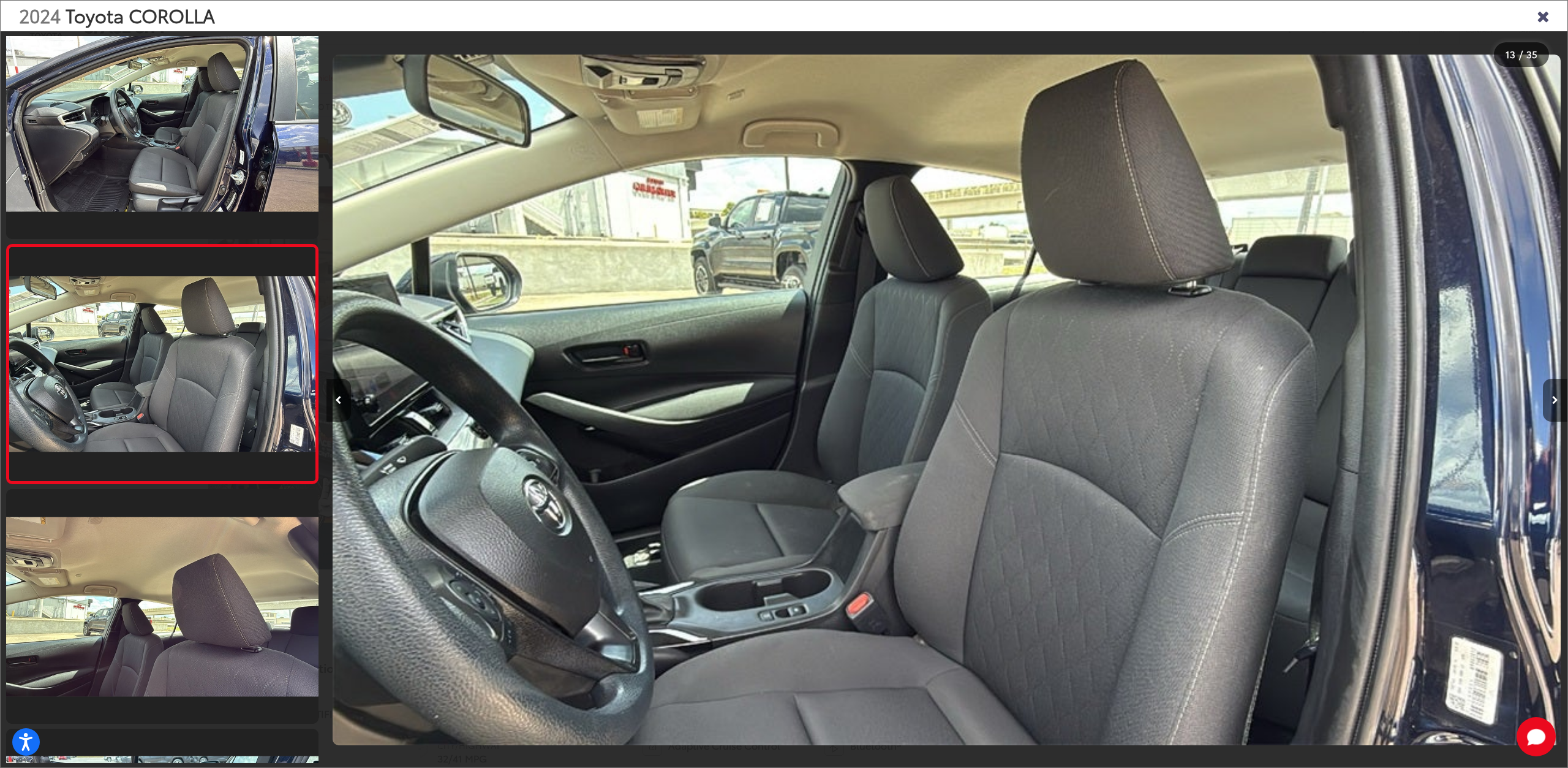
click at [1547, 405] on button "Next image" at bounding box center [1555, 400] width 24 height 43
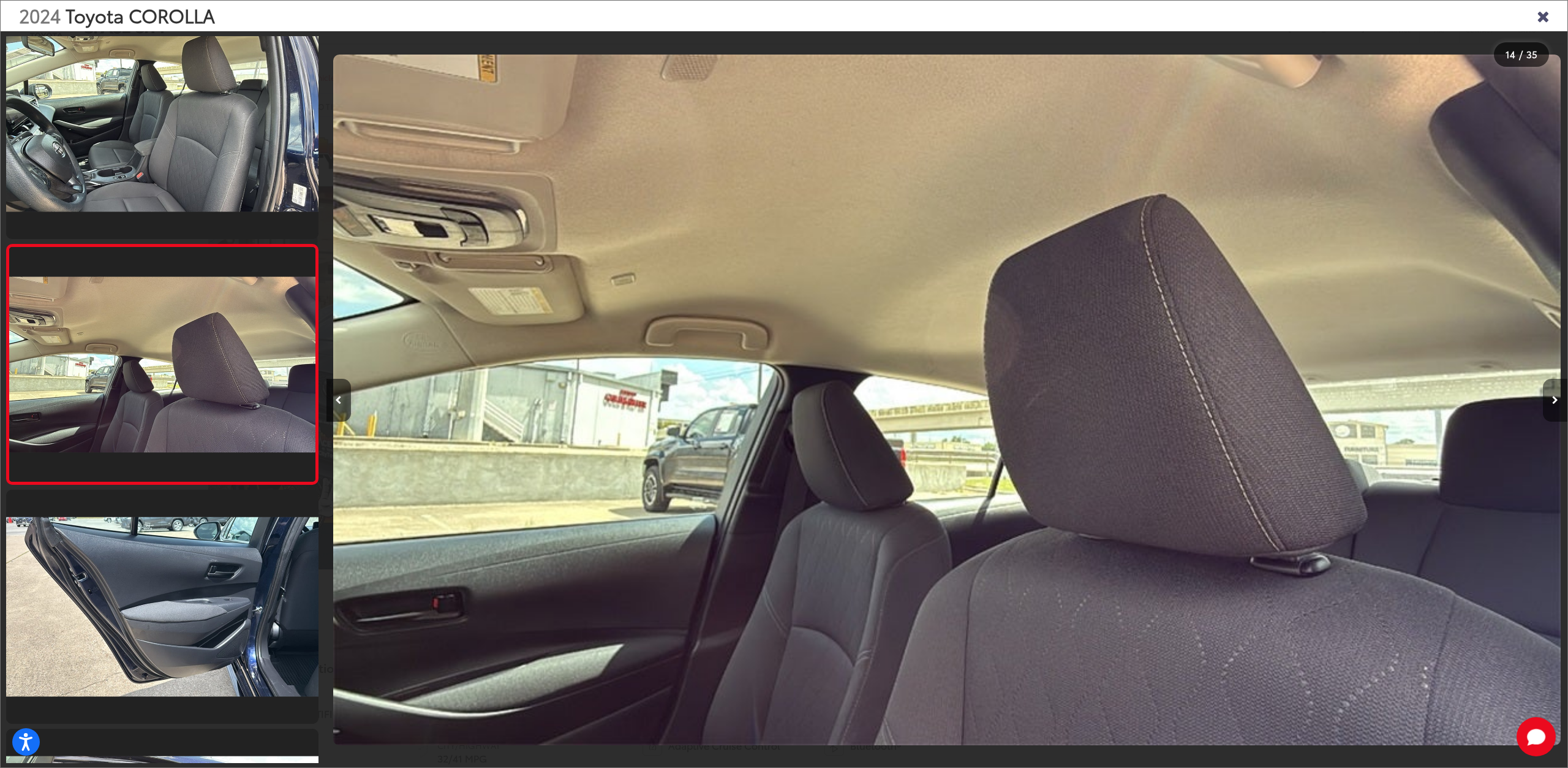
click at [1547, 405] on button "Next image" at bounding box center [1555, 400] width 24 height 43
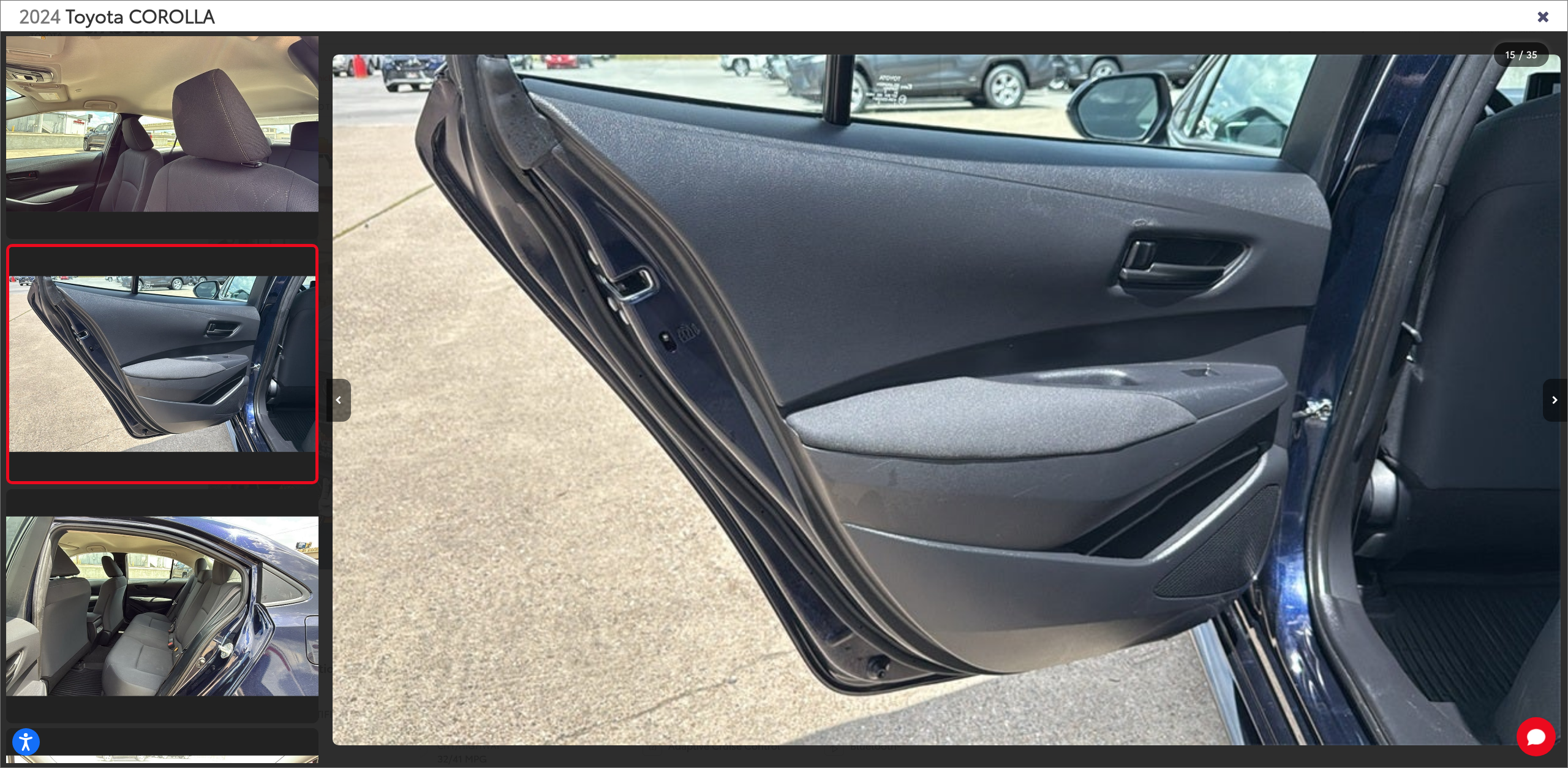
click at [1547, 405] on button "Next image" at bounding box center [1555, 400] width 24 height 43
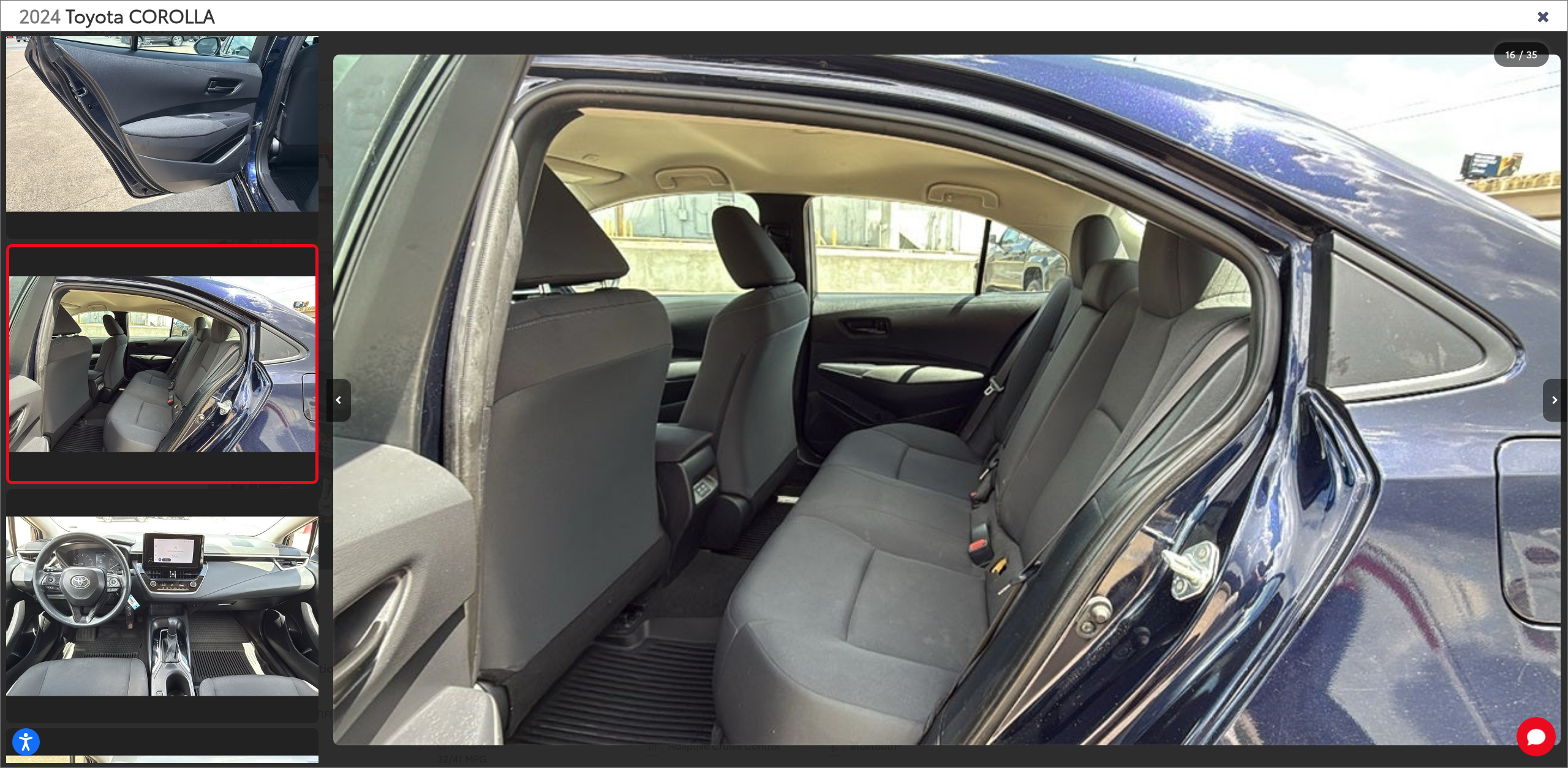
click at [1547, 405] on button "Next image" at bounding box center [1555, 400] width 24 height 43
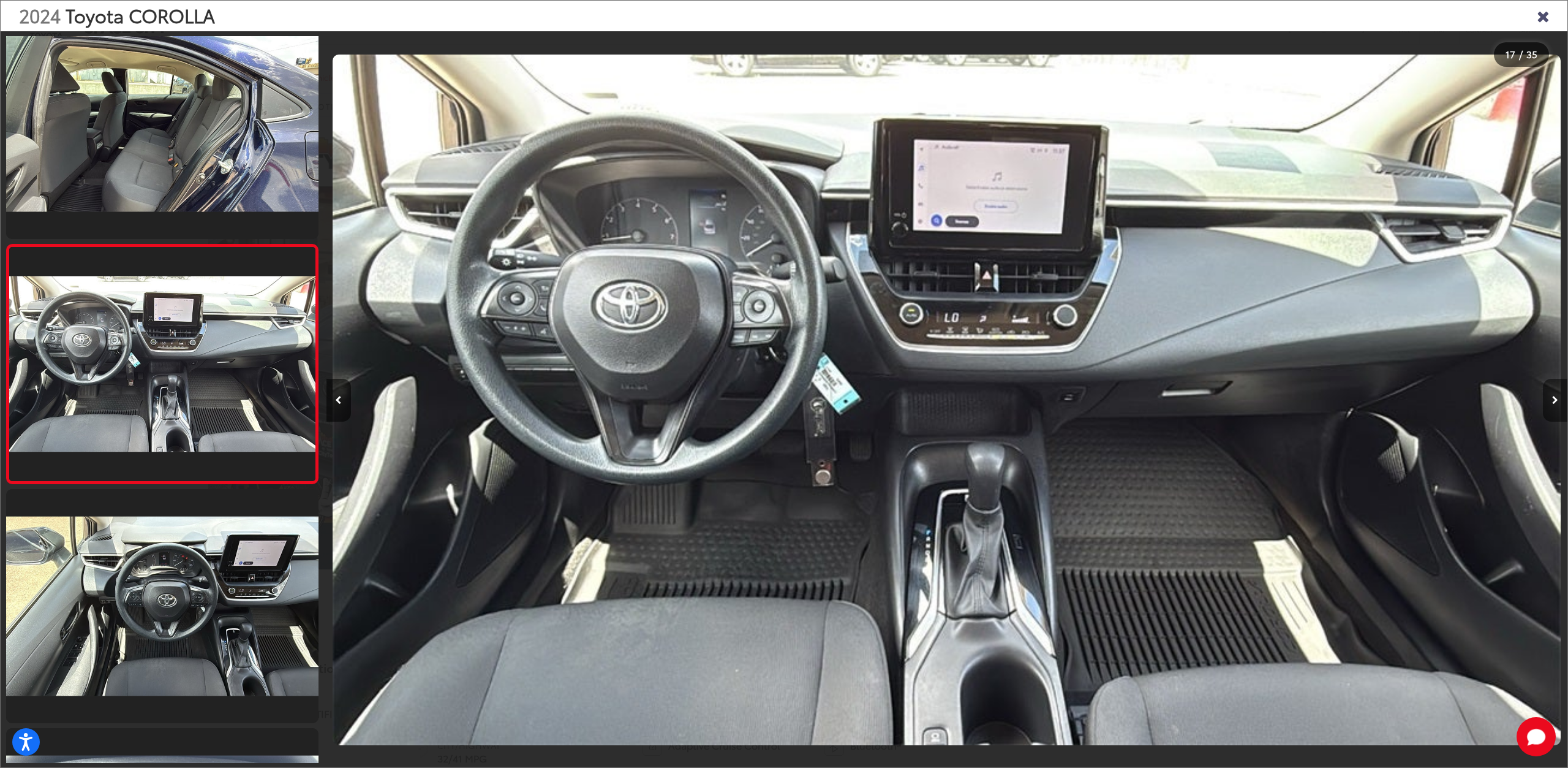
click at [1547, 405] on button "Next image" at bounding box center [1555, 400] width 24 height 43
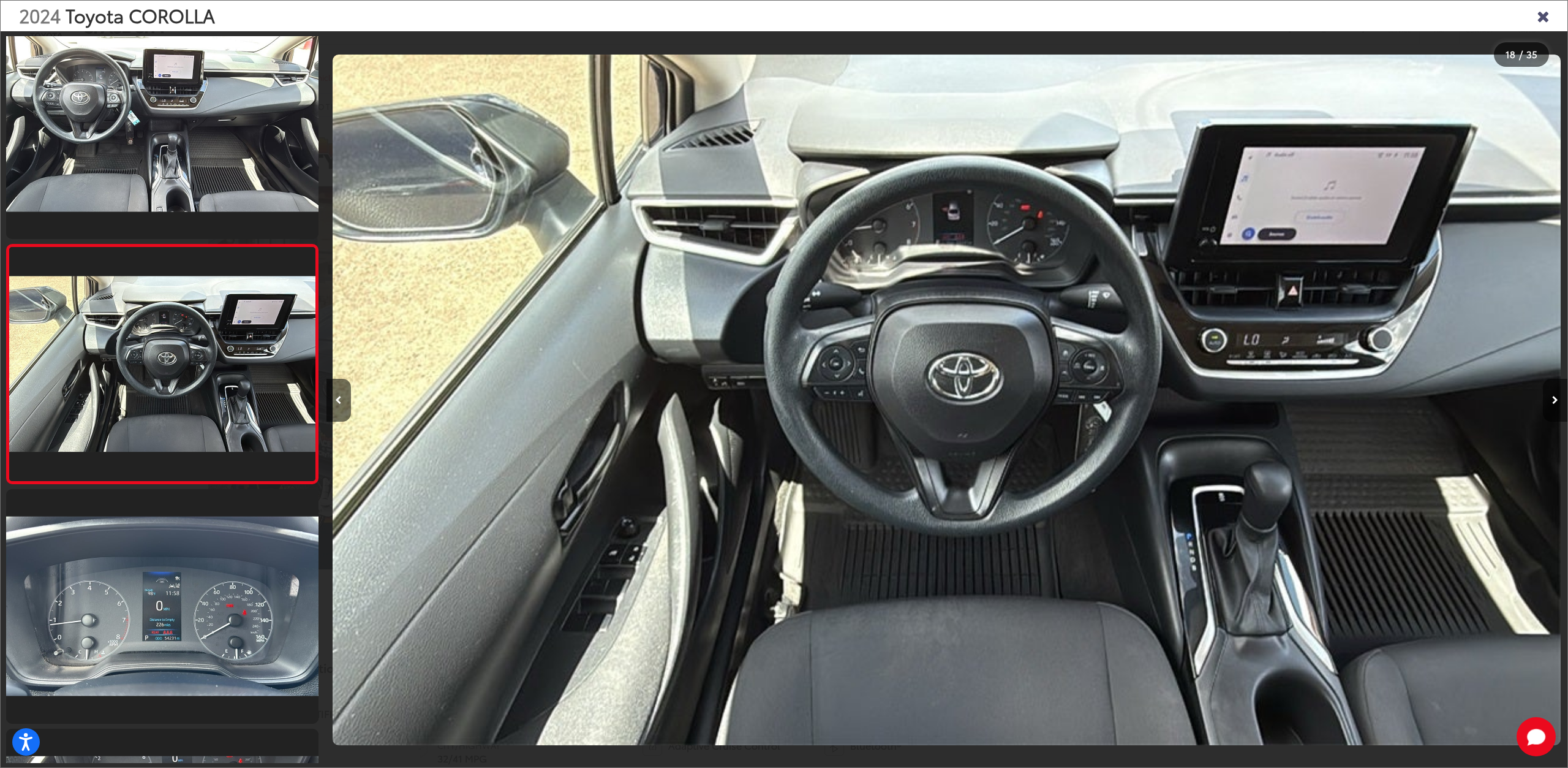
click at [1547, 405] on button "Next image" at bounding box center [1555, 400] width 24 height 43
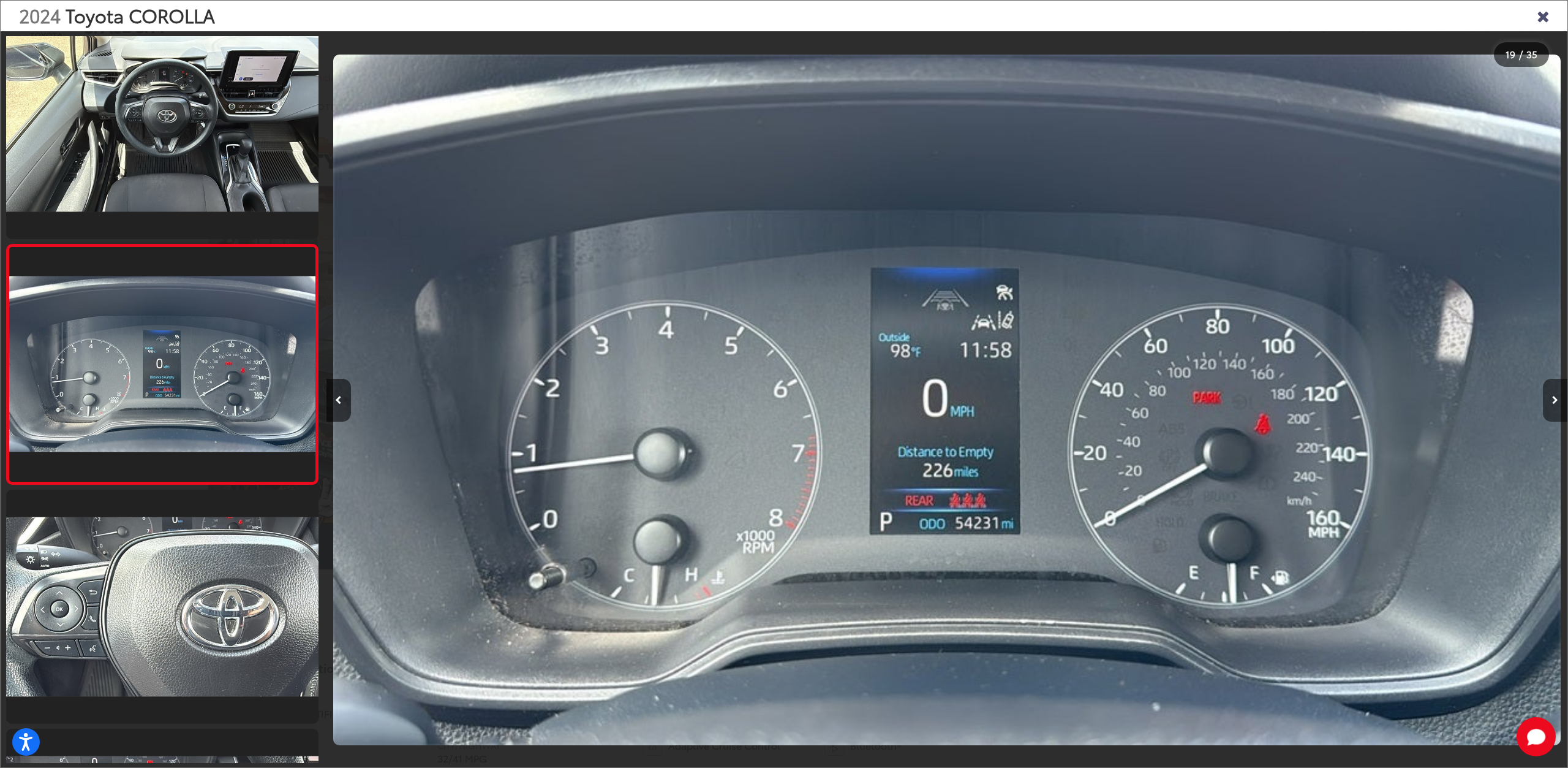
click at [1547, 405] on button "Next image" at bounding box center [1555, 400] width 24 height 43
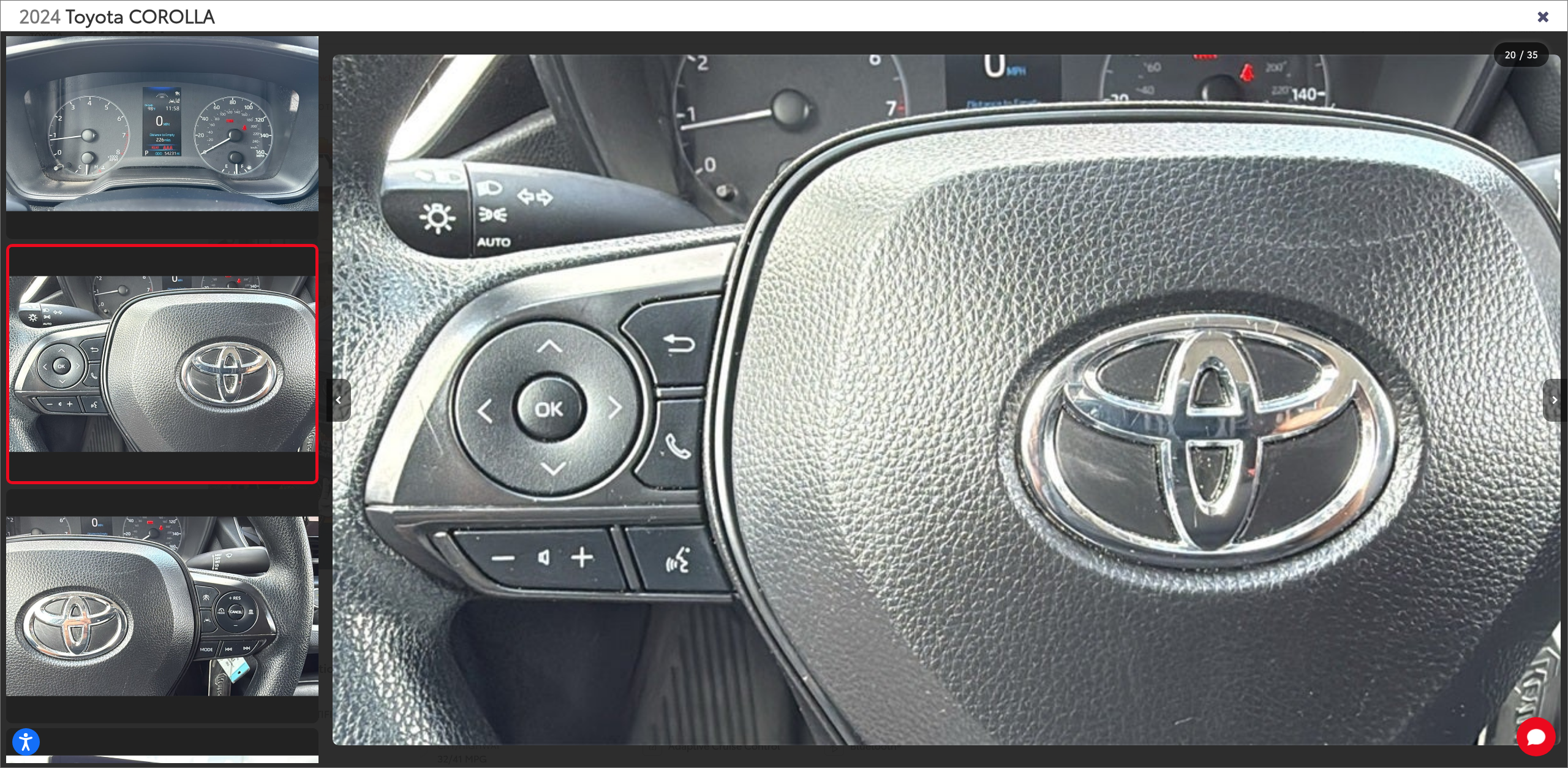
click at [1547, 405] on button "Next image" at bounding box center [1555, 400] width 24 height 43
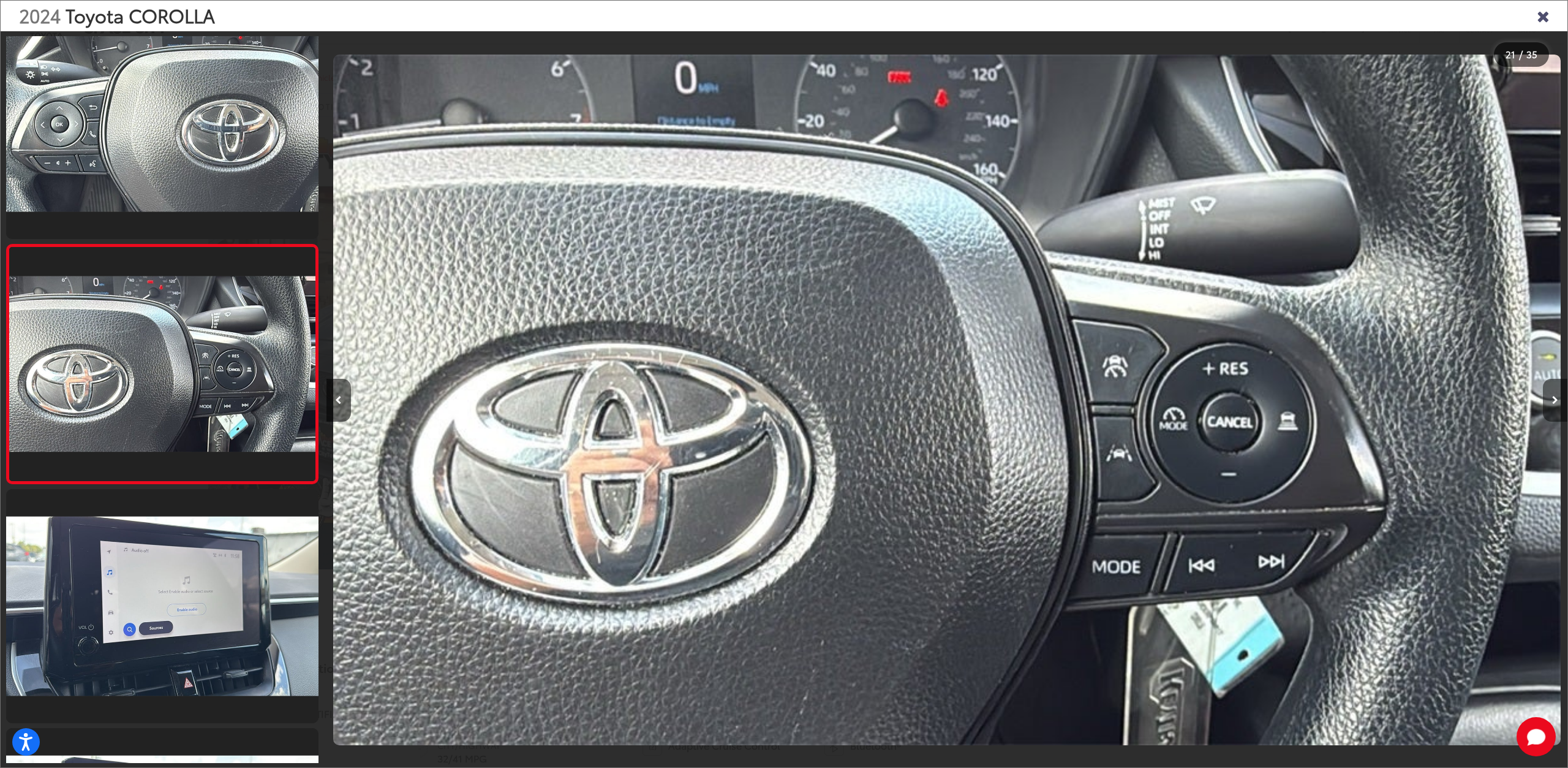
click at [1547, 405] on button "Next image" at bounding box center [1555, 400] width 24 height 43
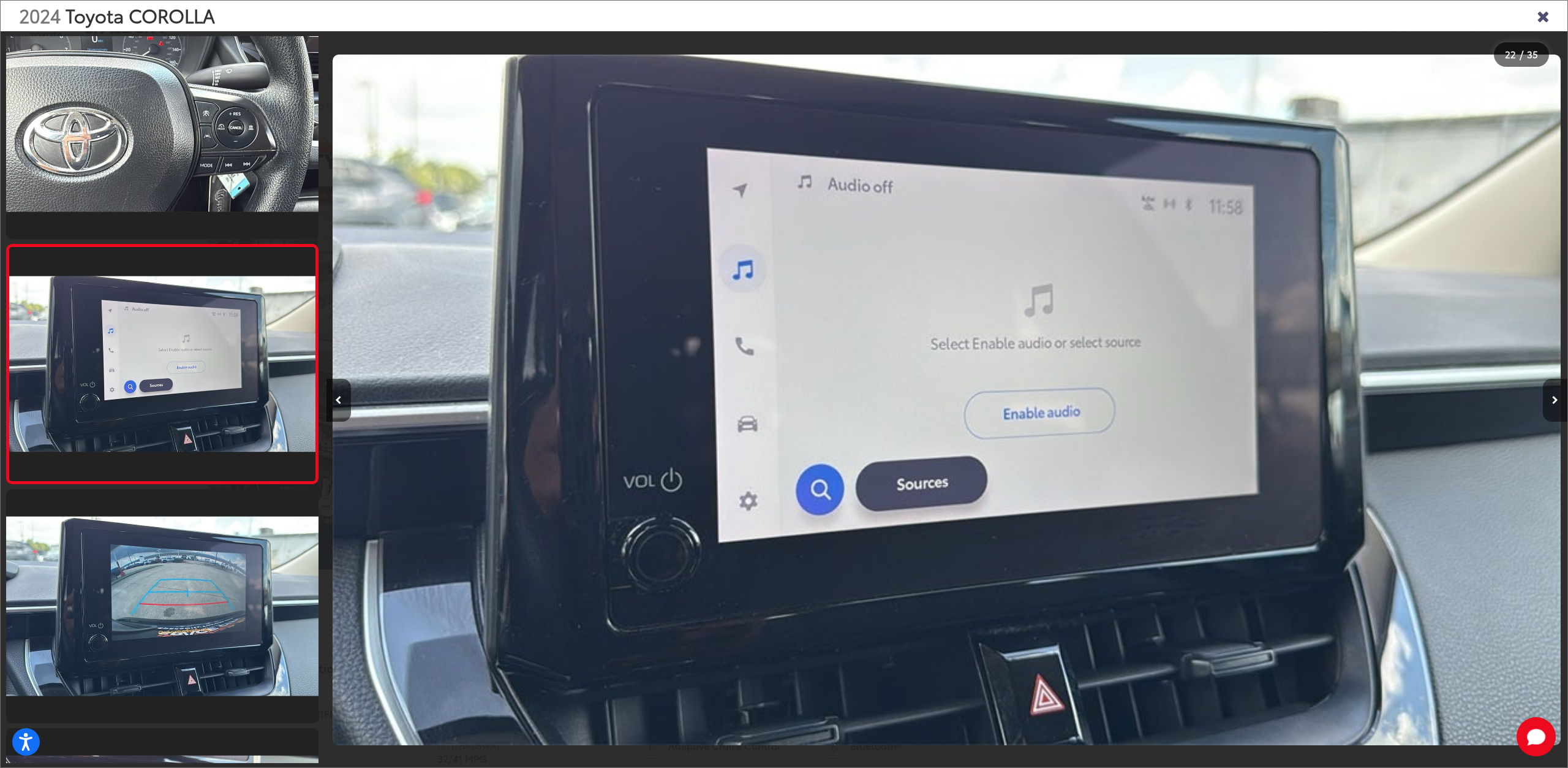
click at [1547, 405] on button "Next image" at bounding box center [1555, 400] width 24 height 43
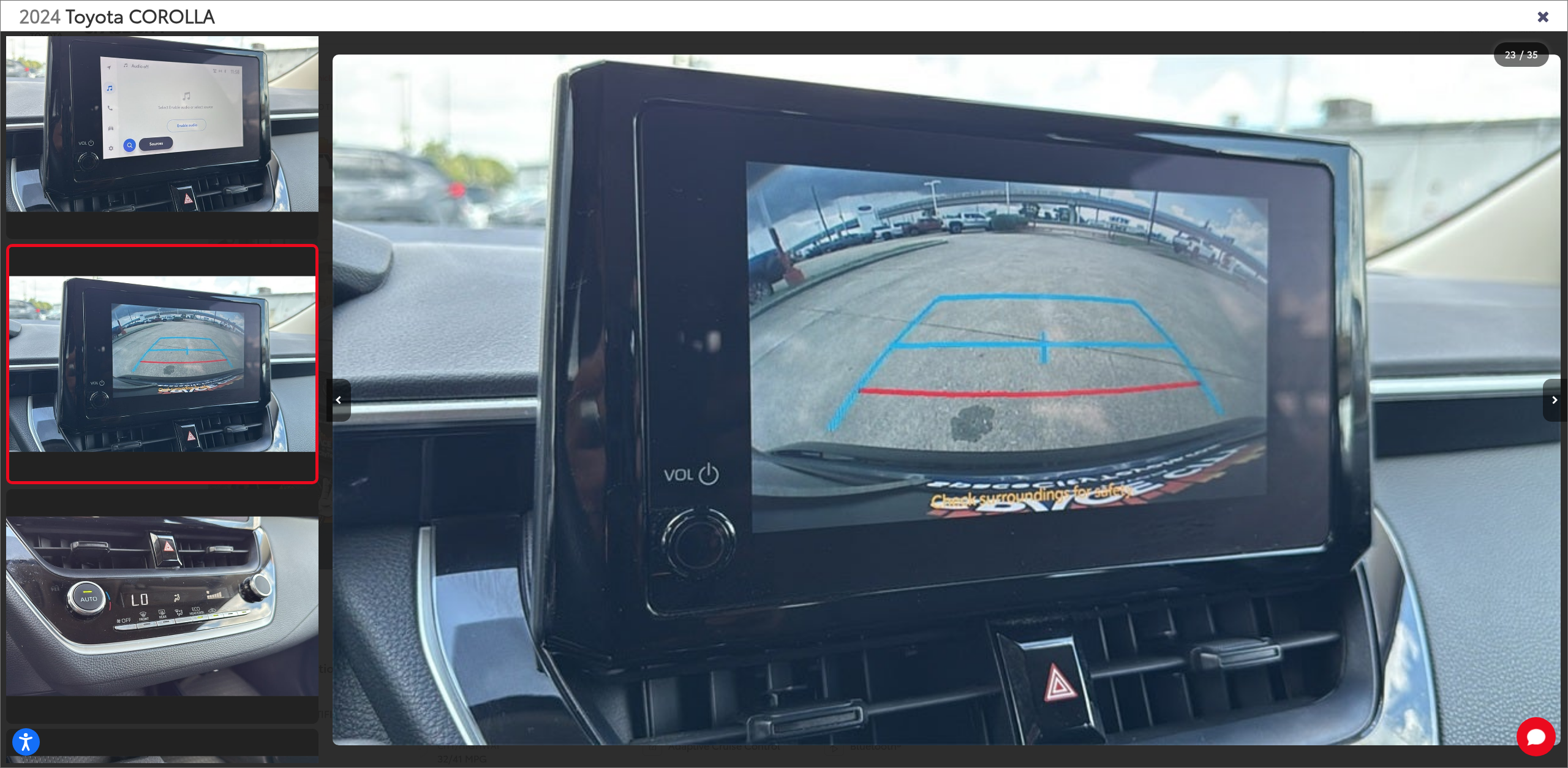
click at [1547, 405] on button "Next image" at bounding box center [1555, 400] width 24 height 43
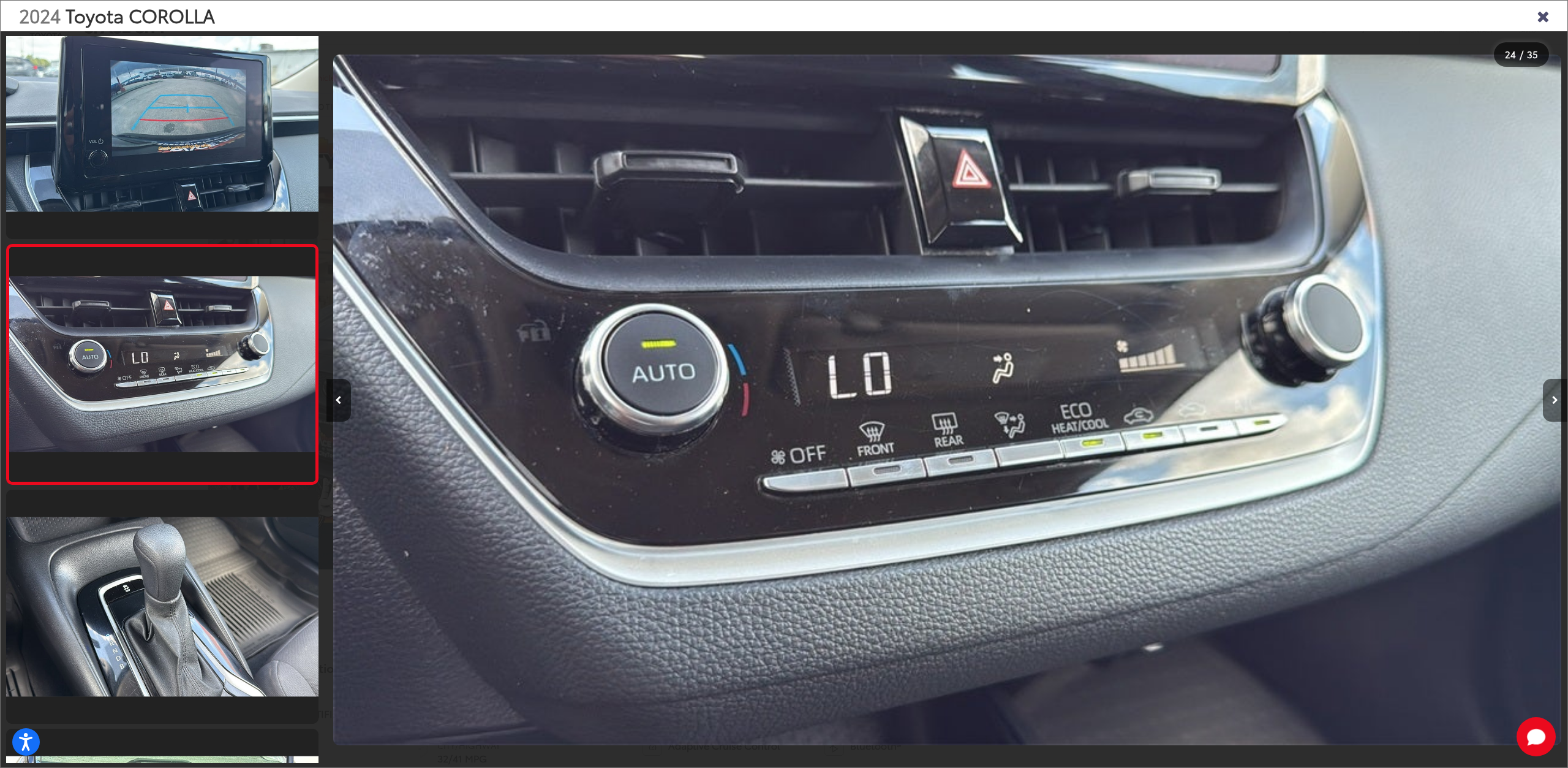
click at [1547, 405] on button "Next image" at bounding box center [1555, 400] width 24 height 43
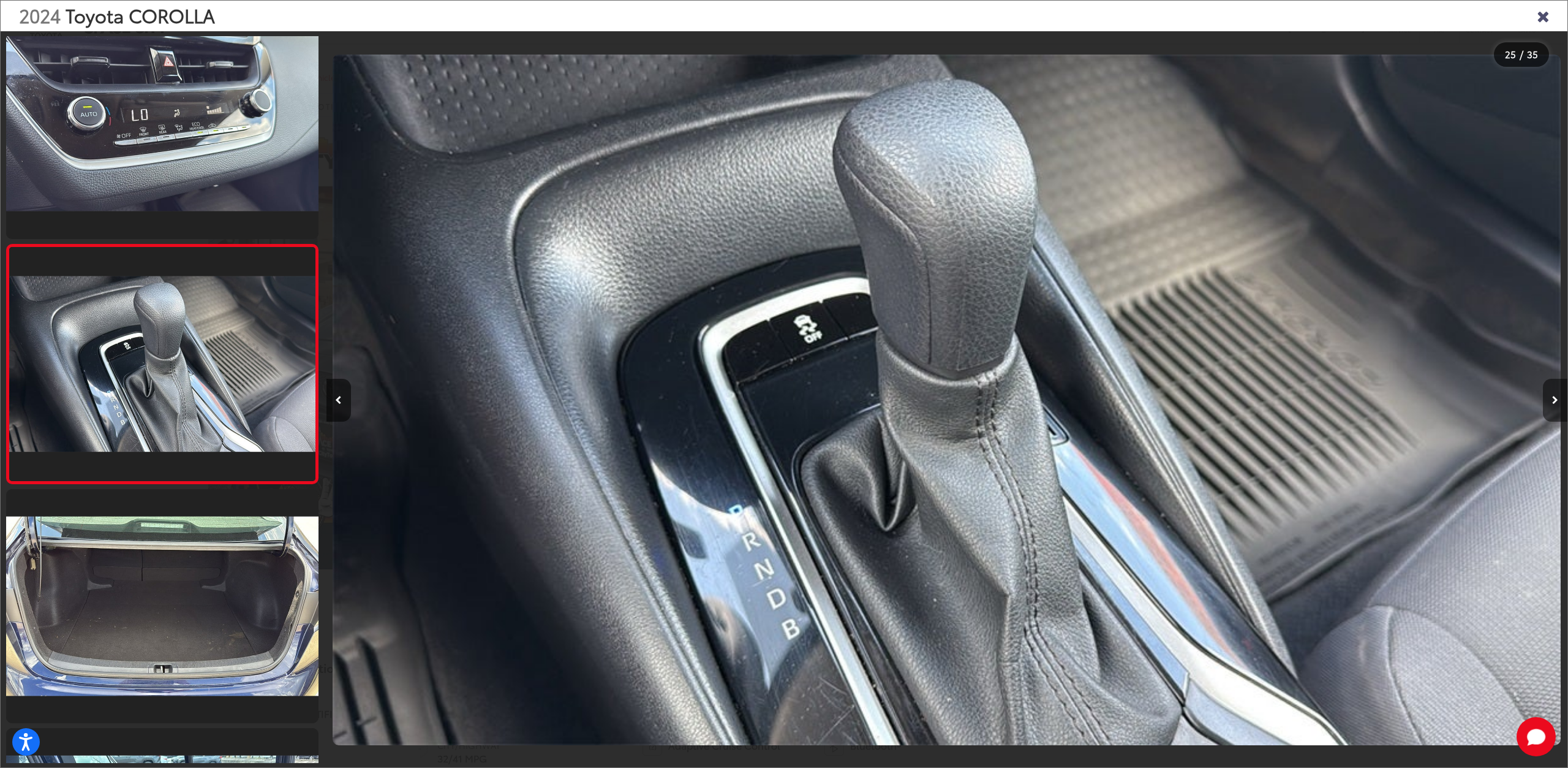
click at [1547, 405] on button "Next image" at bounding box center [1555, 400] width 24 height 43
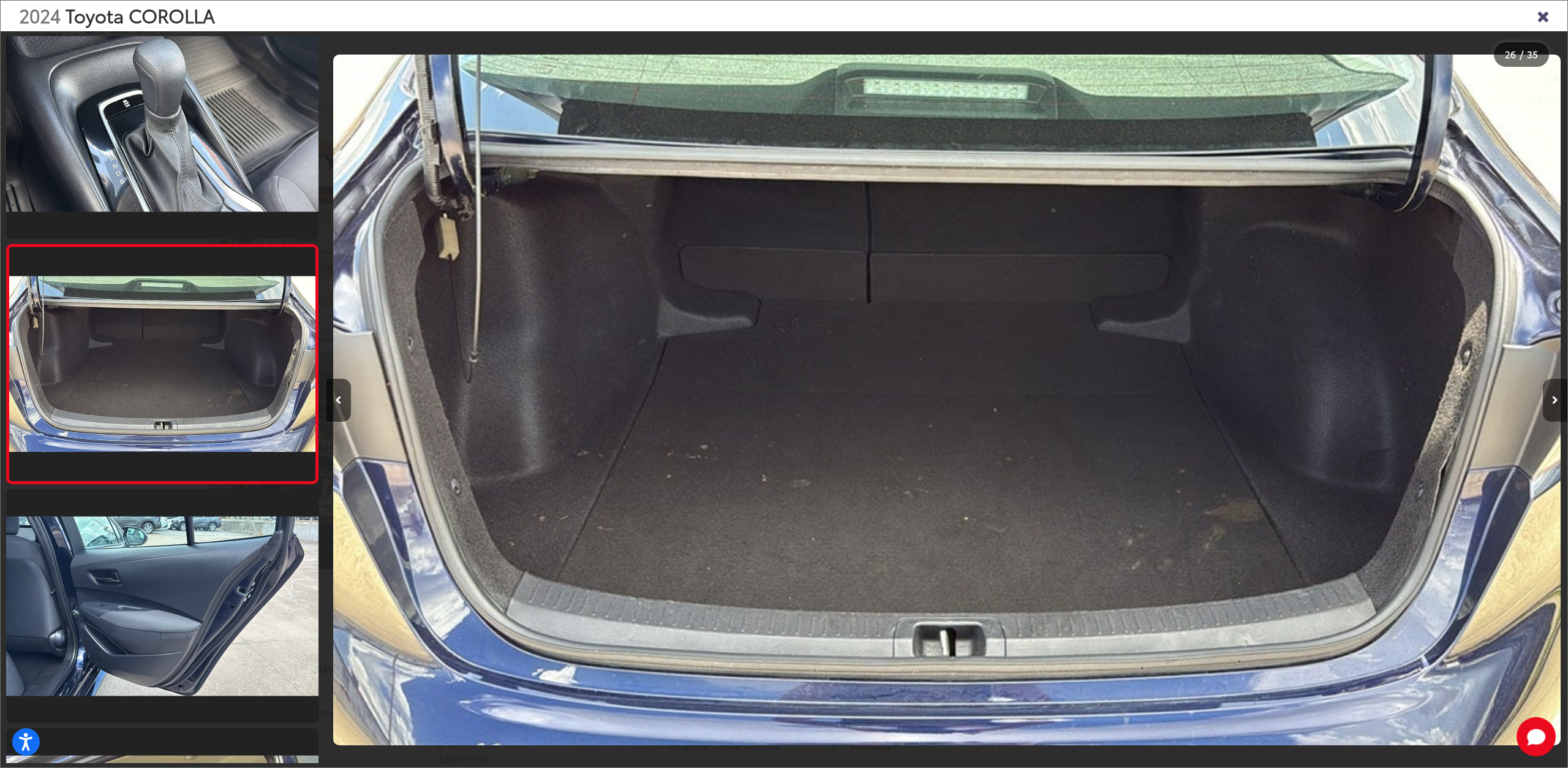
click at [1547, 405] on button "Next image" at bounding box center [1555, 400] width 24 height 43
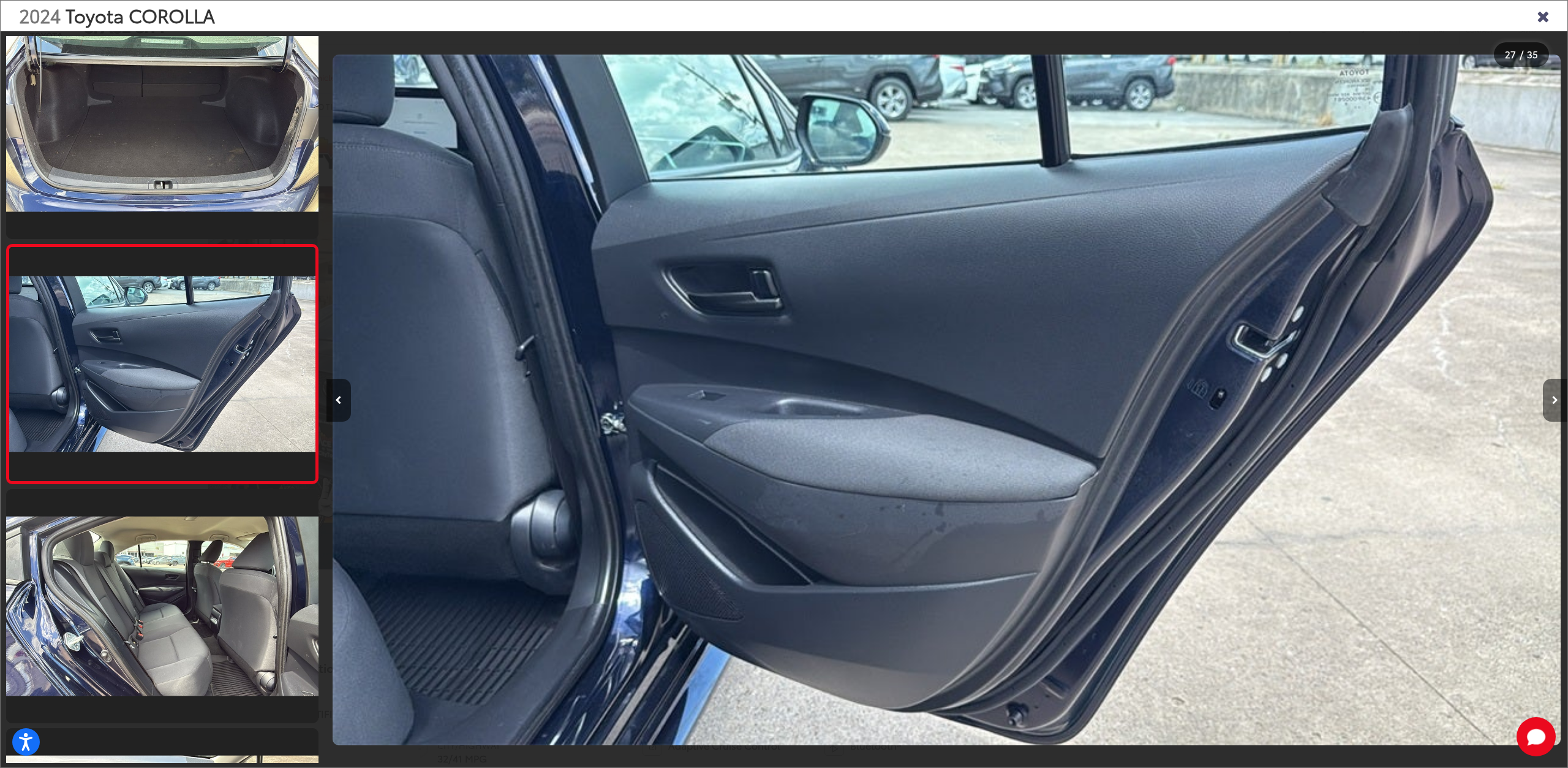
click at [1547, 405] on button "Next image" at bounding box center [1555, 400] width 24 height 43
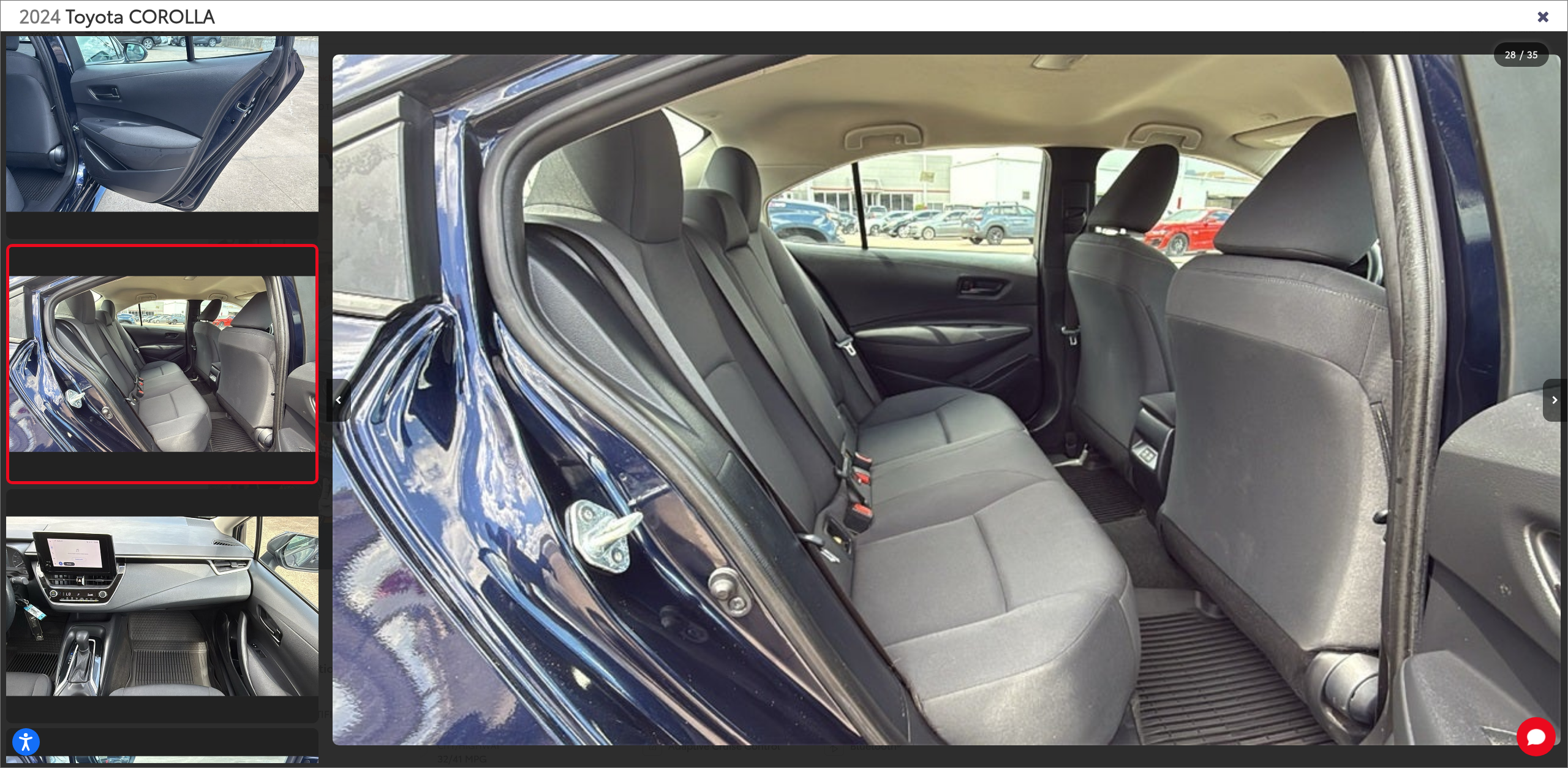
click at [1539, 18] on icon "Close gallery" at bounding box center [1543, 16] width 12 height 16
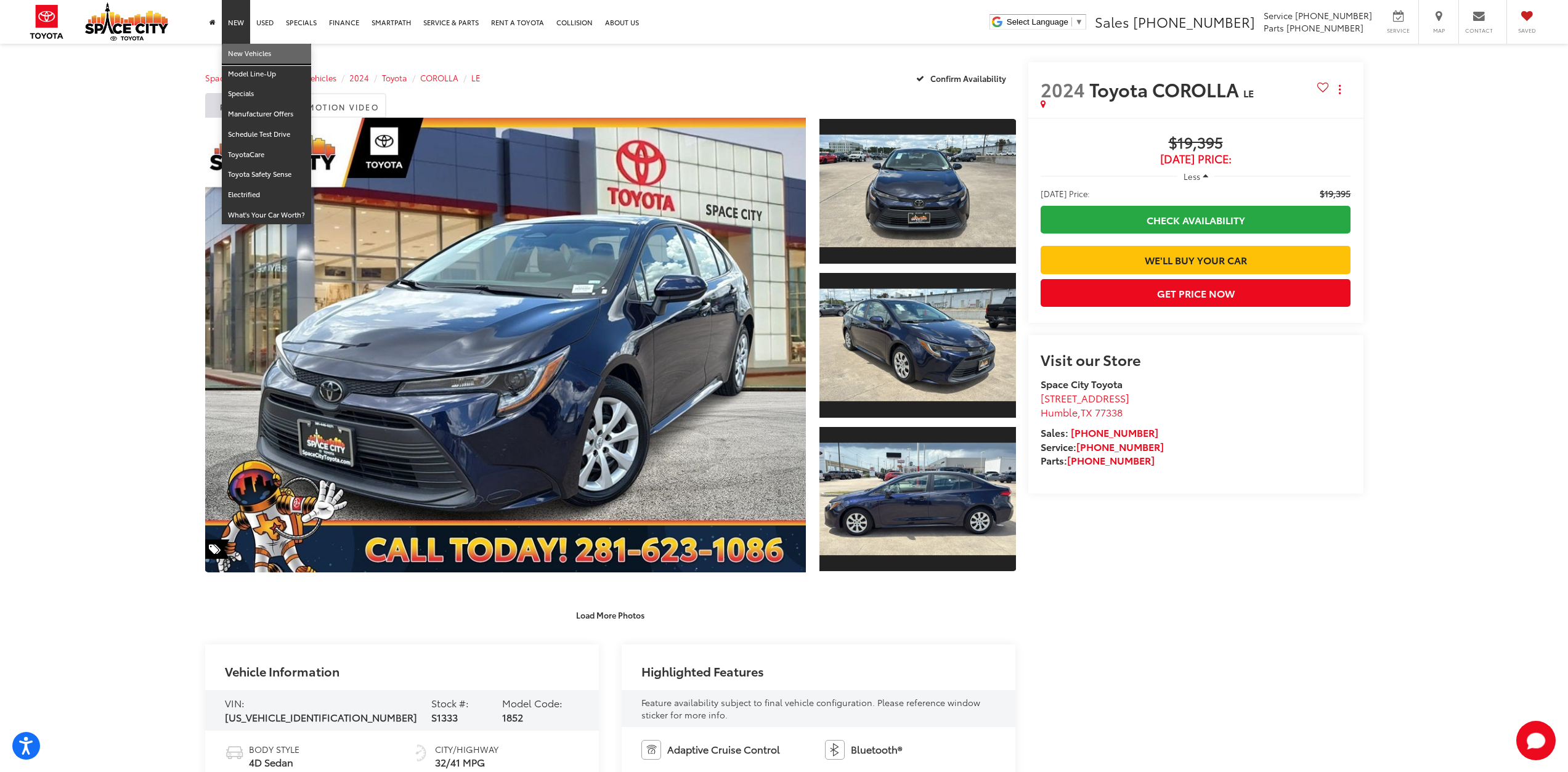
click at [254, 52] on link "New Vehicles" at bounding box center [267, 54] width 90 height 20
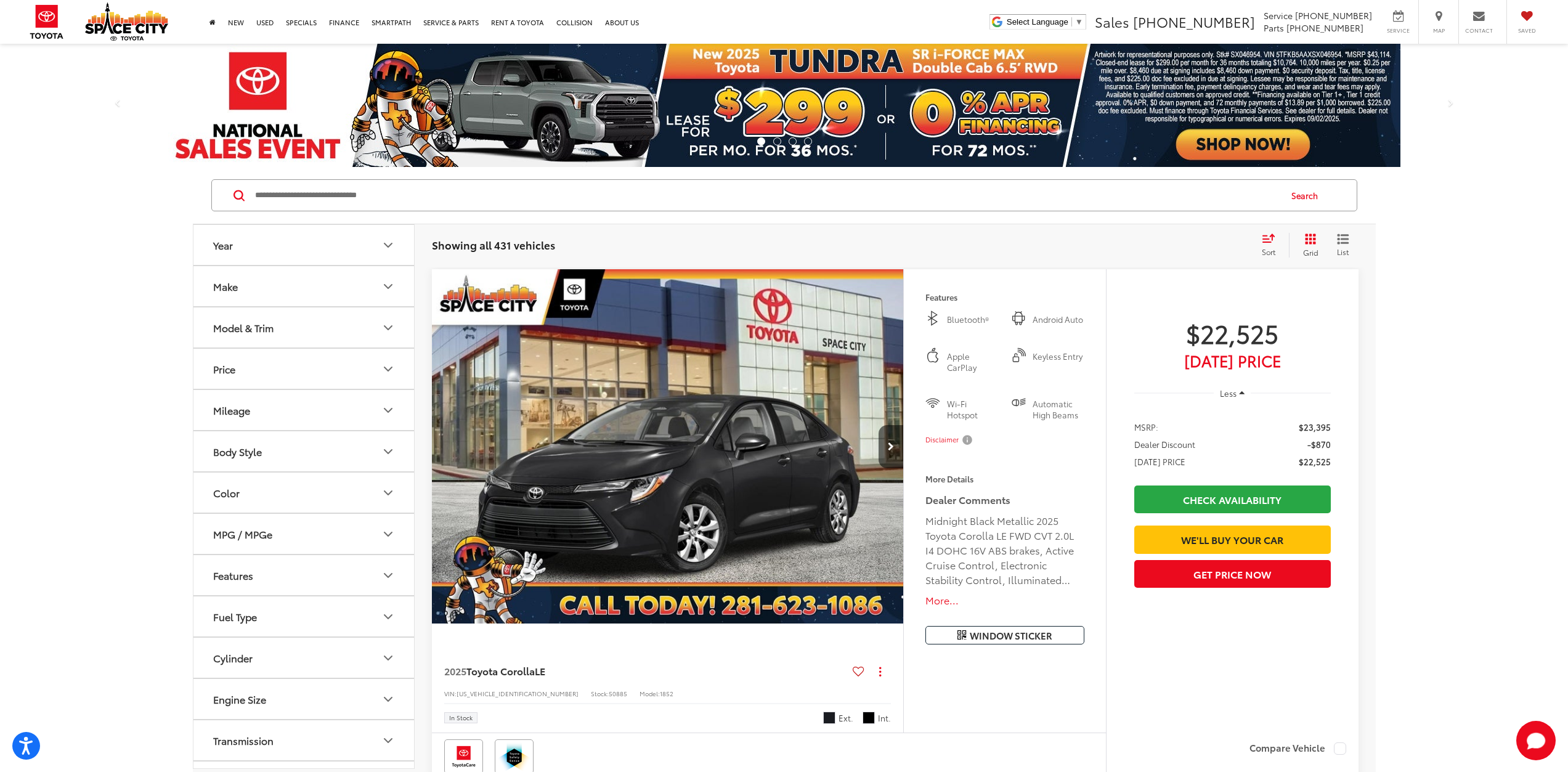
click at [253, 321] on div "Model & Trim" at bounding box center [243, 327] width 60 height 12
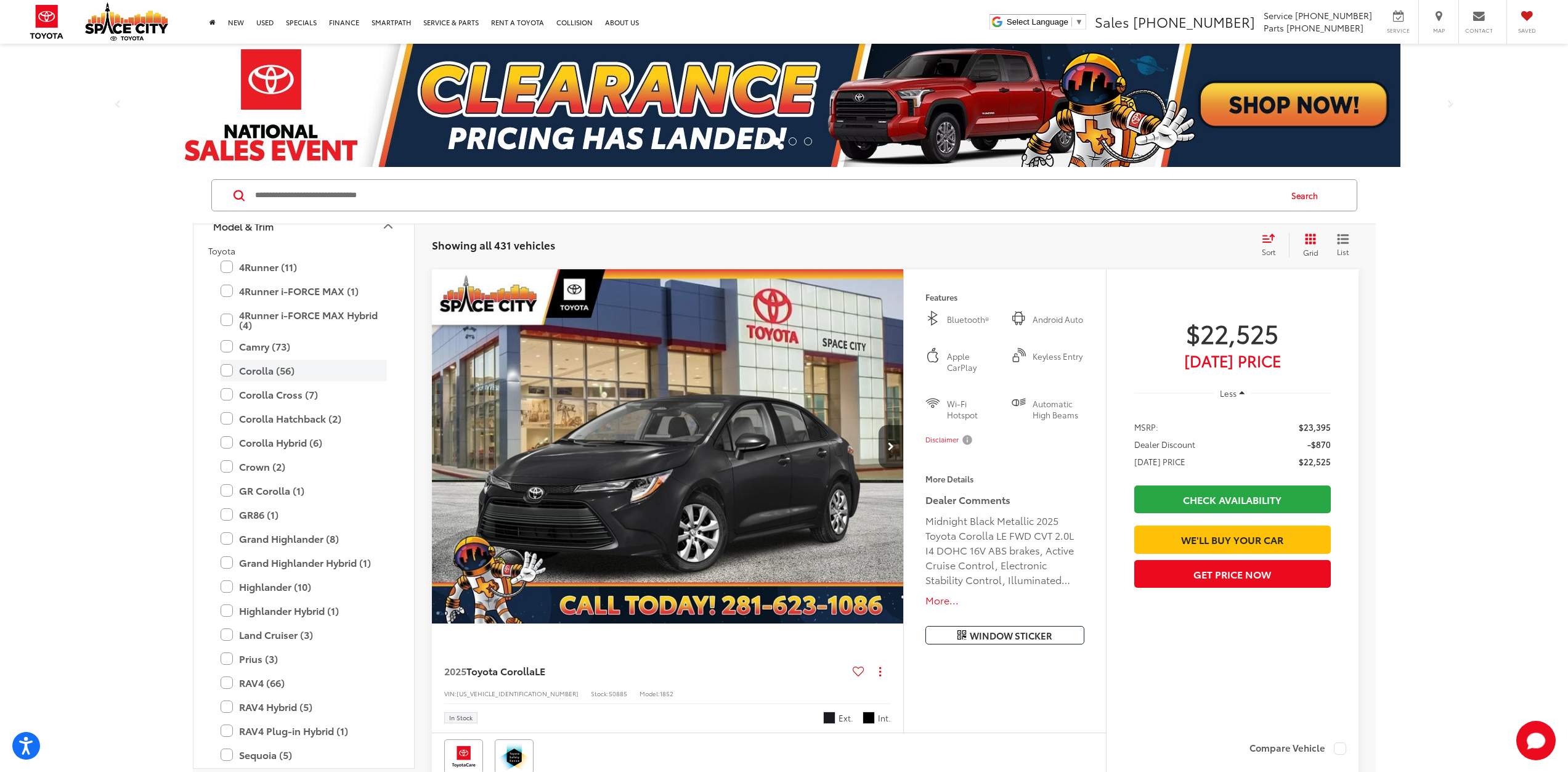
scroll to position [123, 0]
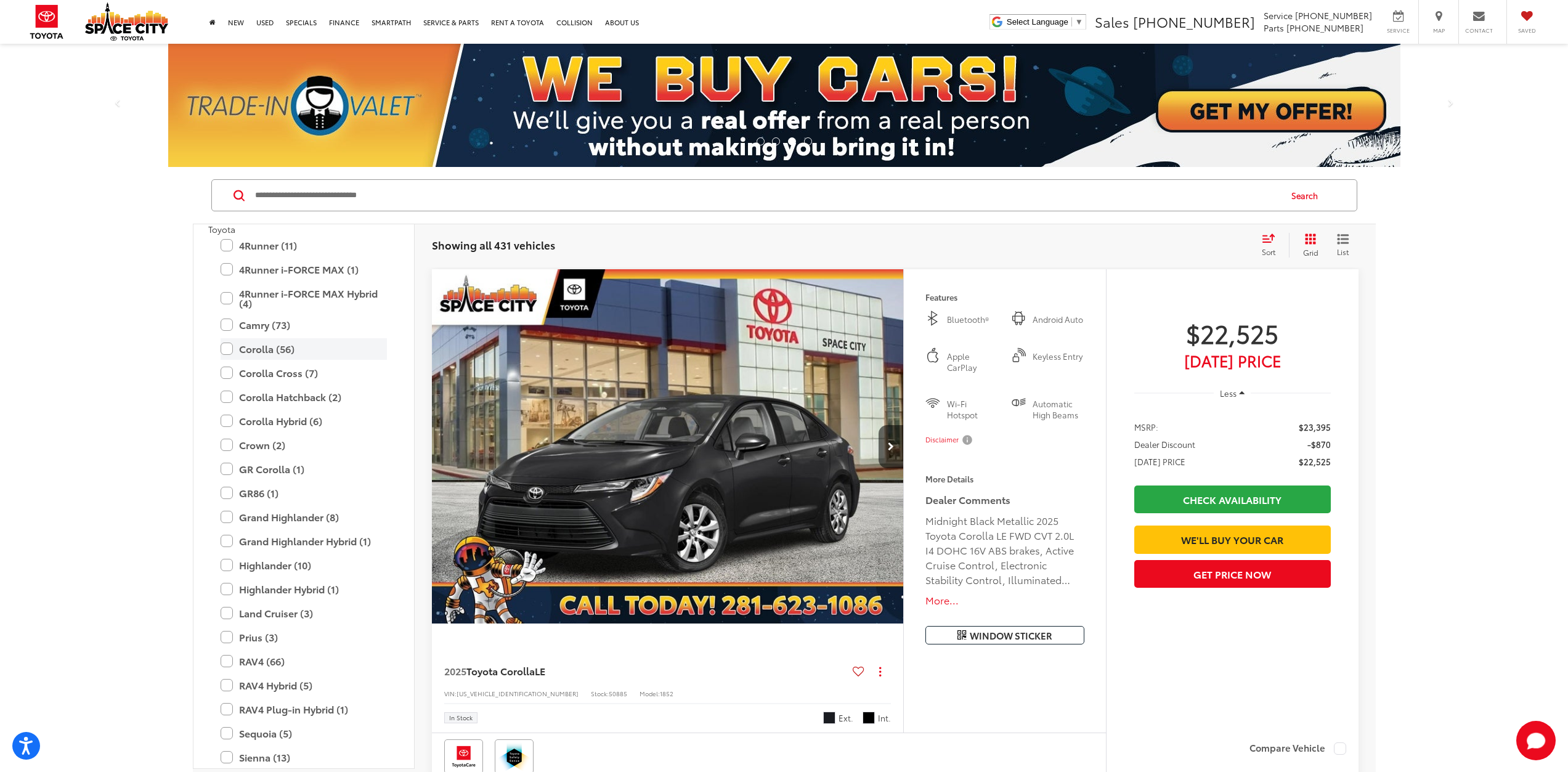
click at [226, 354] on label "Corolla (56)" at bounding box center [304, 349] width 166 height 22
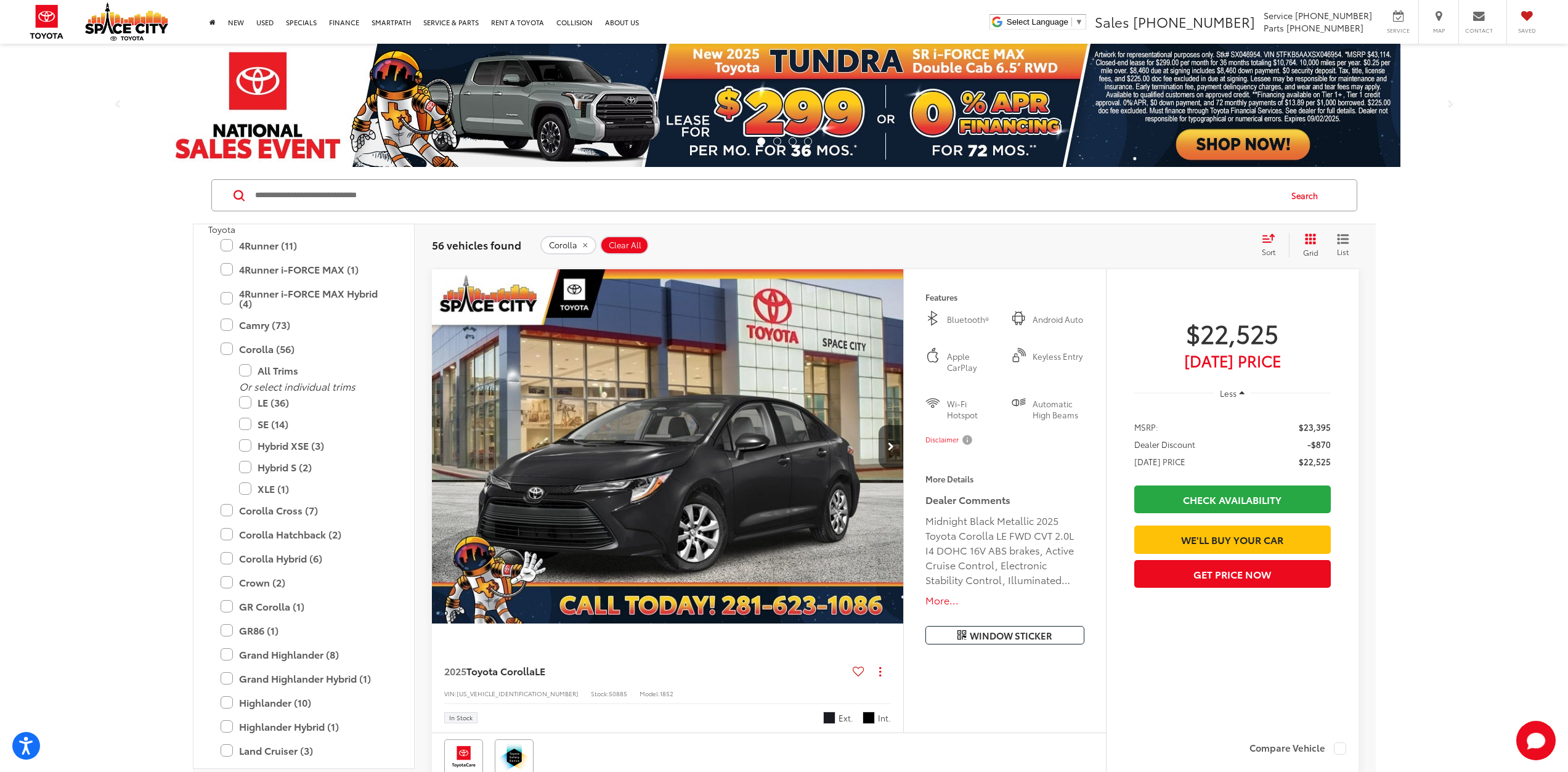
click at [760, 467] on img "2025 Toyota Corolla LE 0" at bounding box center [669, 446] width 474 height 355
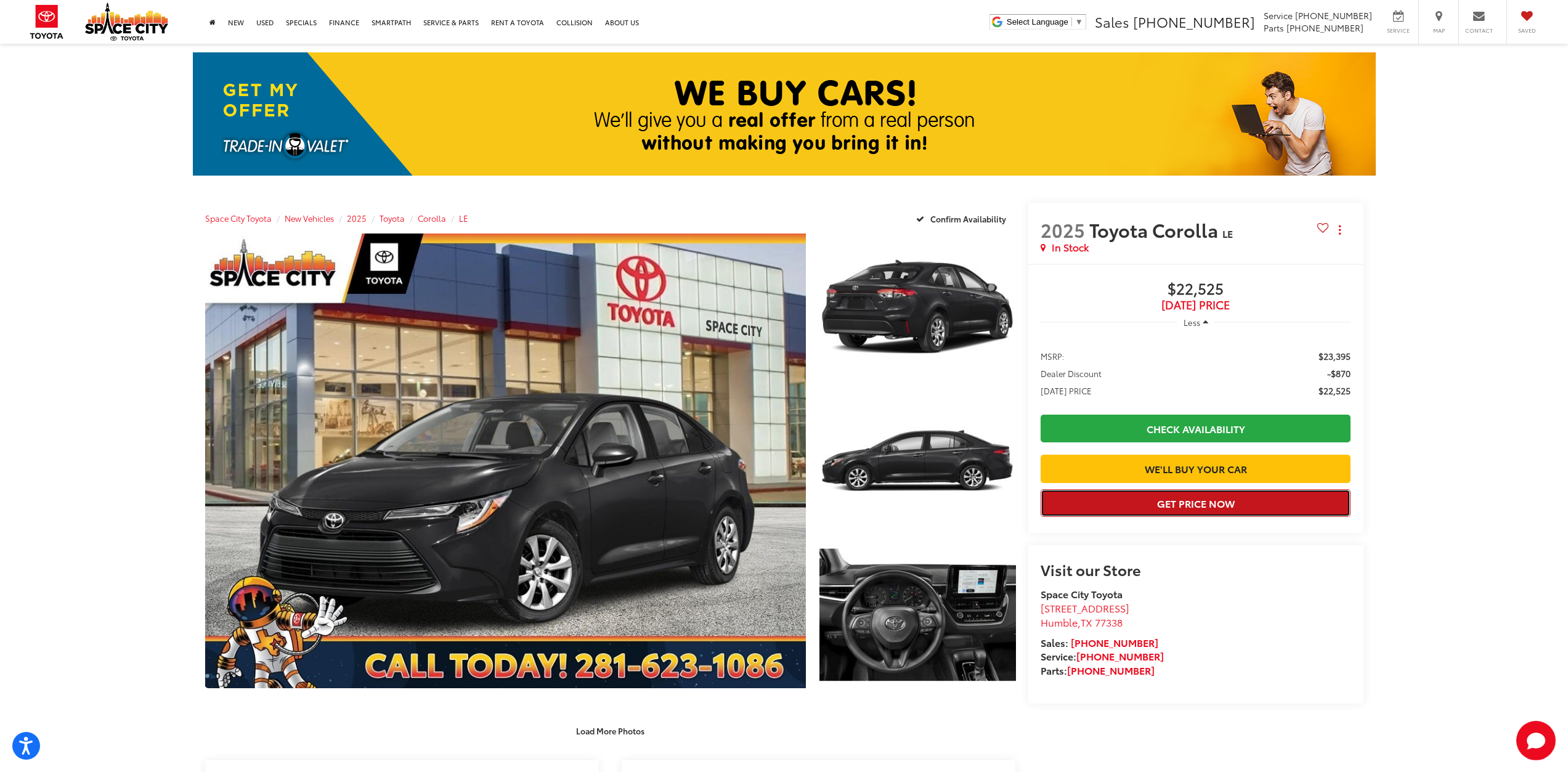
click at [1190, 517] on button "Get Price Now" at bounding box center [1196, 502] width 310 height 28
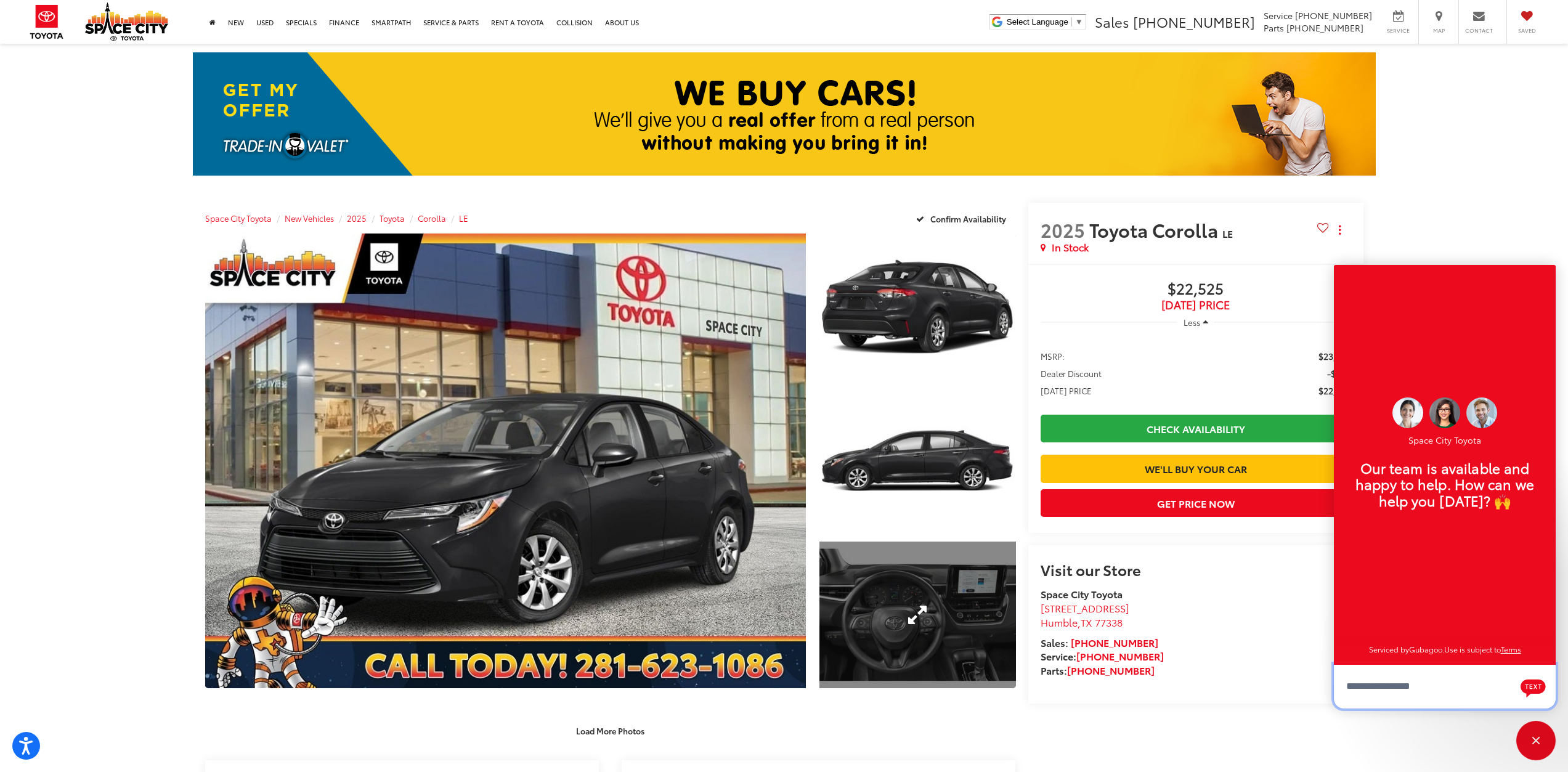
scroll to position [15, 0]
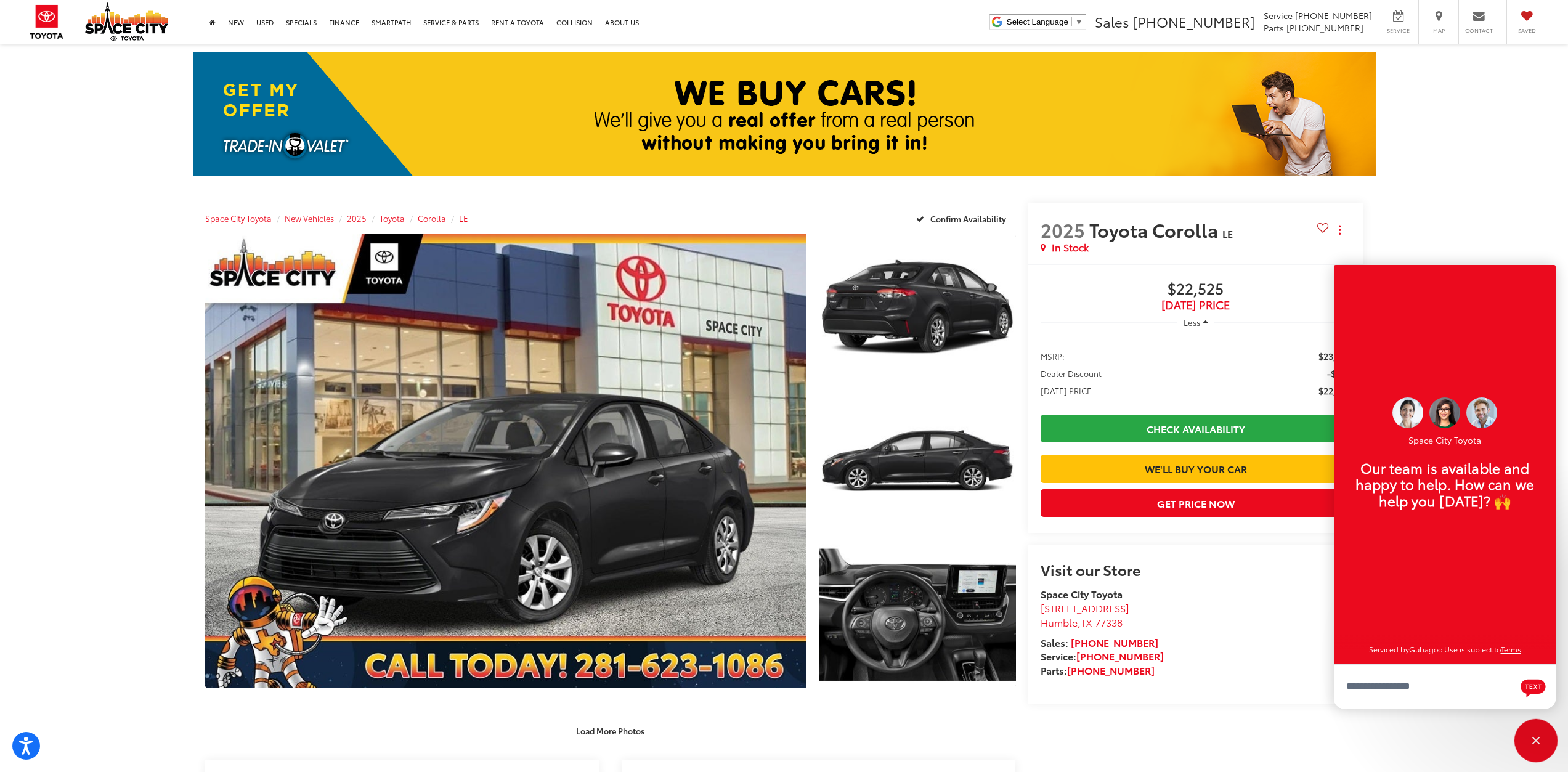
click at [1535, 735] on div "Close" at bounding box center [1536, 740] width 39 height 39
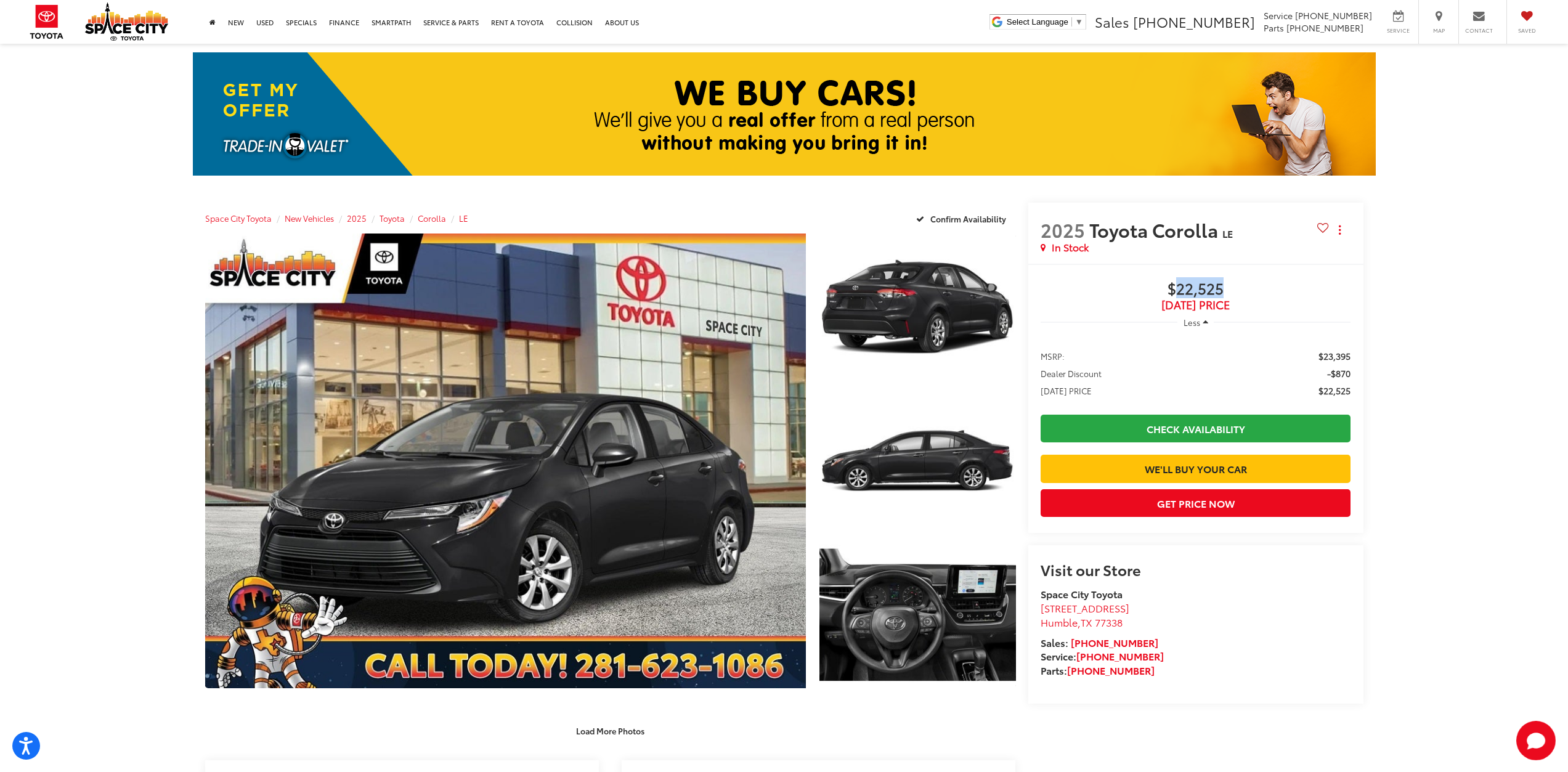
drag, startPoint x: 1221, startPoint y: 291, endPoint x: 1177, endPoint y: 291, distance: 44.0
click at [1177, 291] on span "$22,525" at bounding box center [1196, 289] width 310 height 18
copy span "22,525"
click at [1120, 295] on span "$22,525" at bounding box center [1196, 289] width 310 height 18
